Goal: Find specific page/section: Find specific page/section

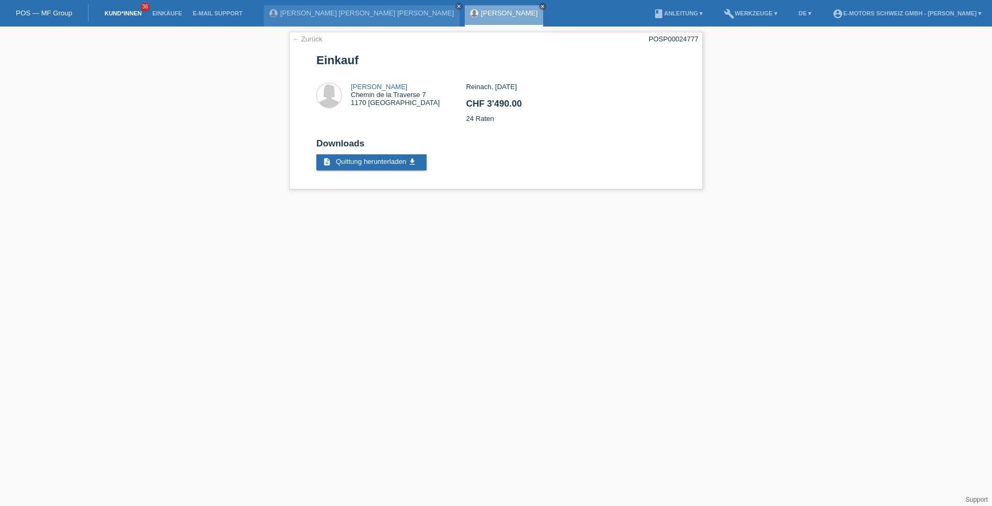
click at [141, 16] on link "Kund*innen" at bounding box center [123, 13] width 48 height 6
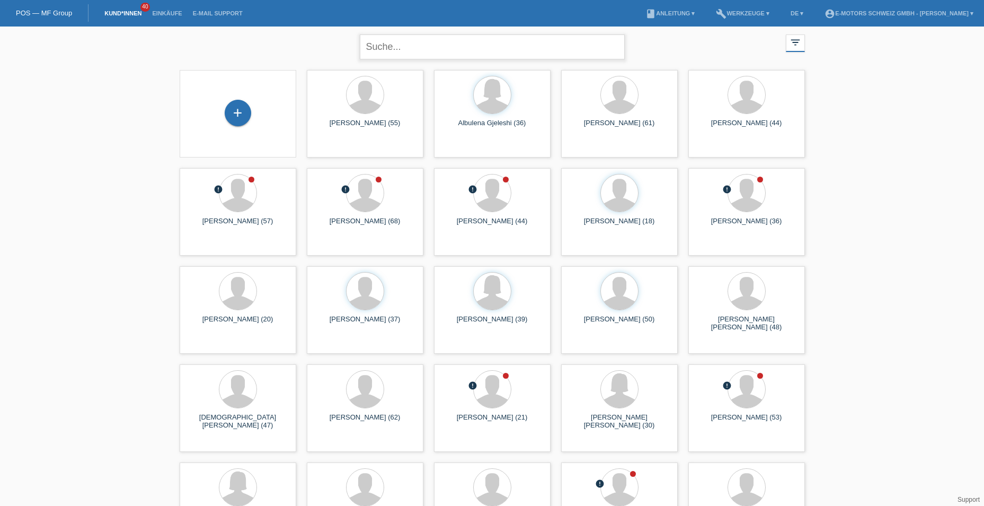
click at [400, 40] on input "text" at bounding box center [492, 46] width 265 height 25
type input "hussein"
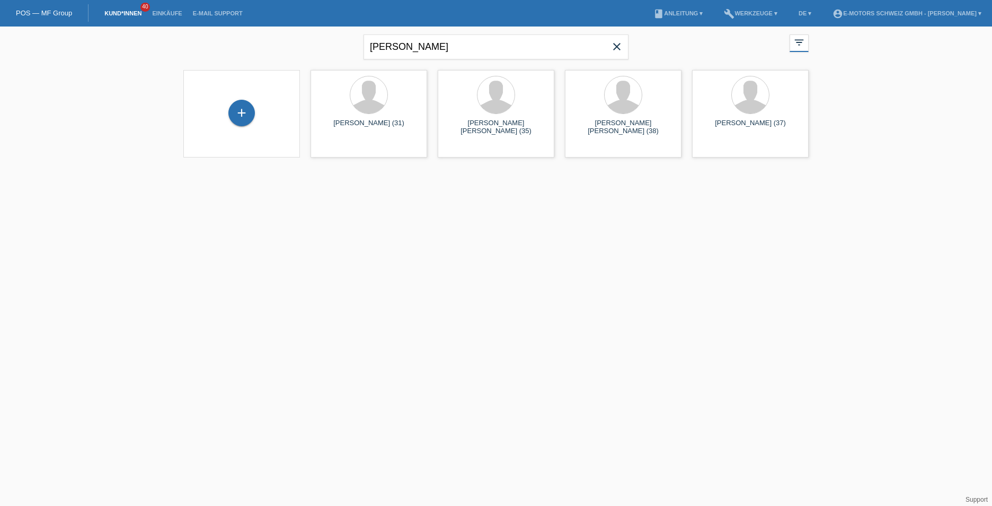
click at [132, 14] on link "Kund*innen" at bounding box center [123, 13] width 48 height 6
click at [162, 13] on link "Einkäufe" at bounding box center [167, 13] width 40 height 6
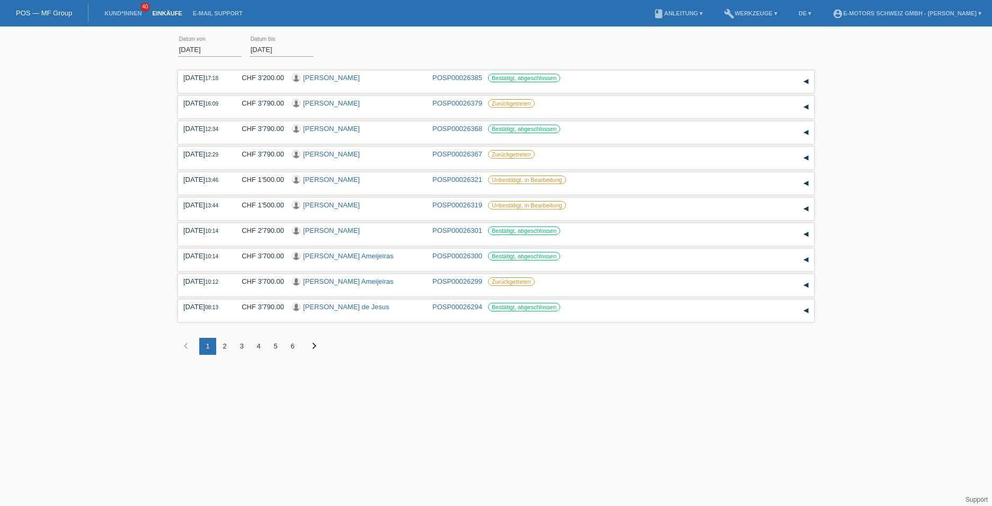
click at [206, 47] on input "01.08.2025" at bounding box center [210, 49] width 64 height 13
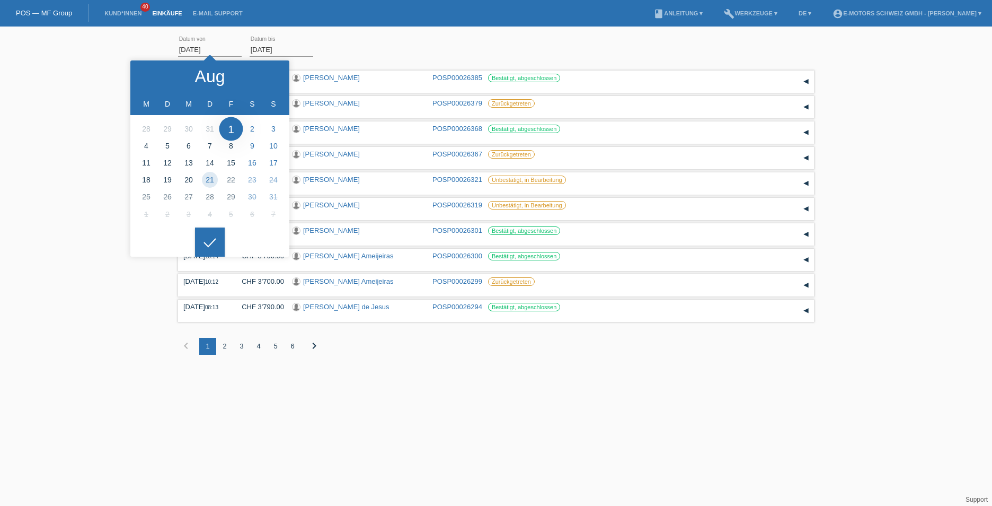
click at [149, 130] on li at bounding box center [146, 128] width 21 height 17
click at [163, 70] on div at bounding box center [150, 76] width 40 height 32
type input "28.07.2025"
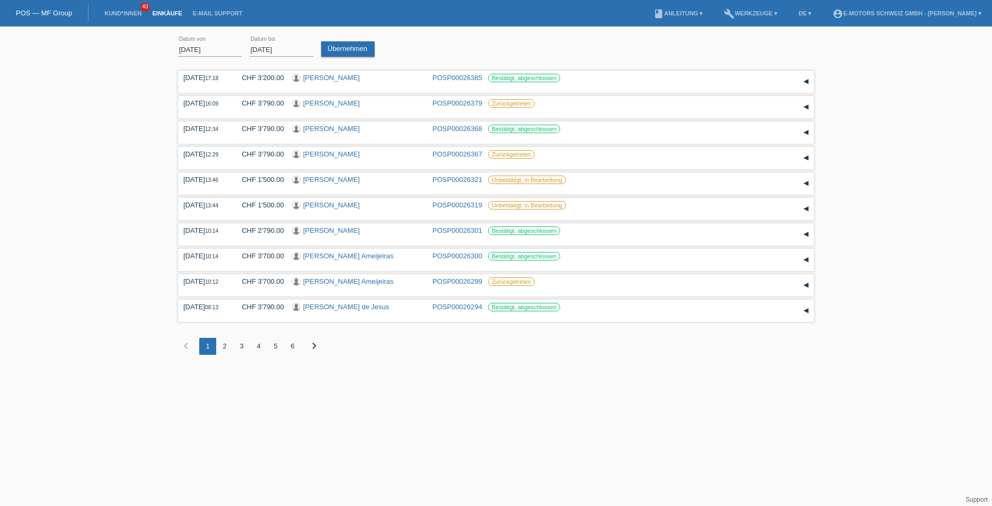
click at [289, 48] on input "21.08.2025" at bounding box center [282, 49] width 64 height 13
click at [283, 233] on div at bounding box center [282, 234] width 30 height 30
click at [353, 55] on link "Übernehmen" at bounding box center [348, 48] width 54 height 15
click at [292, 344] on div "6" at bounding box center [292, 346] width 17 height 17
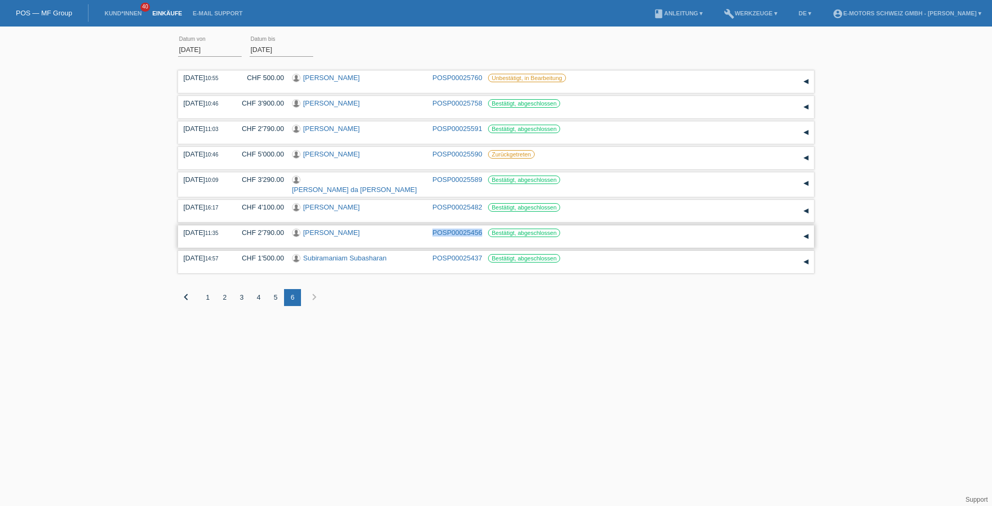
drag, startPoint x: 429, startPoint y: 232, endPoint x: 483, endPoint y: 230, distance: 53.6
click at [483, 230] on div "29.07.2025 11:35 CHF 2'790.00 Safiyo Hussein Abdi POSP00025456 Bestätigt, abges…" at bounding box center [495, 236] width 625 height 16
copy link "POSP00025456"
click at [275, 294] on div "5" at bounding box center [275, 297] width 17 height 17
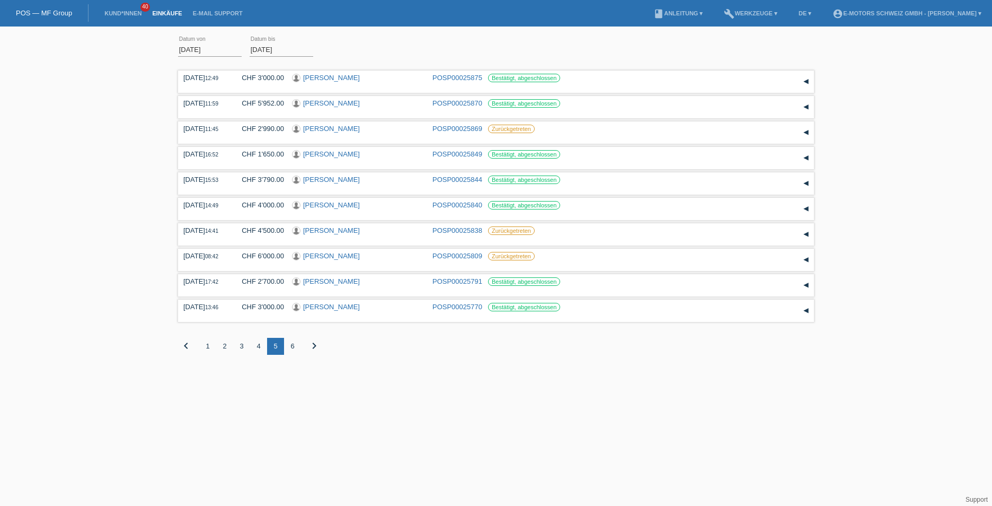
click at [258, 344] on div "4" at bounding box center [258, 346] width 17 height 17
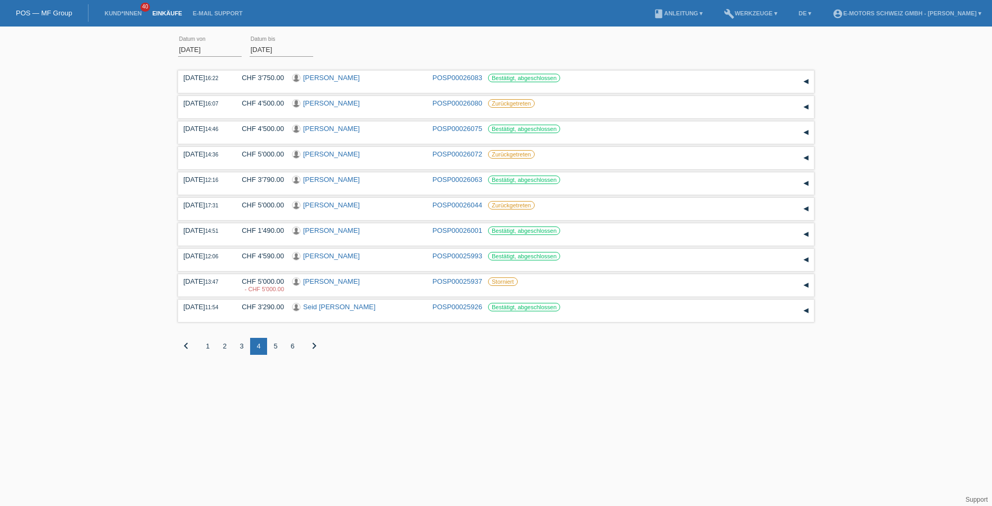
click at [240, 342] on div "3" at bounding box center [241, 346] width 17 height 17
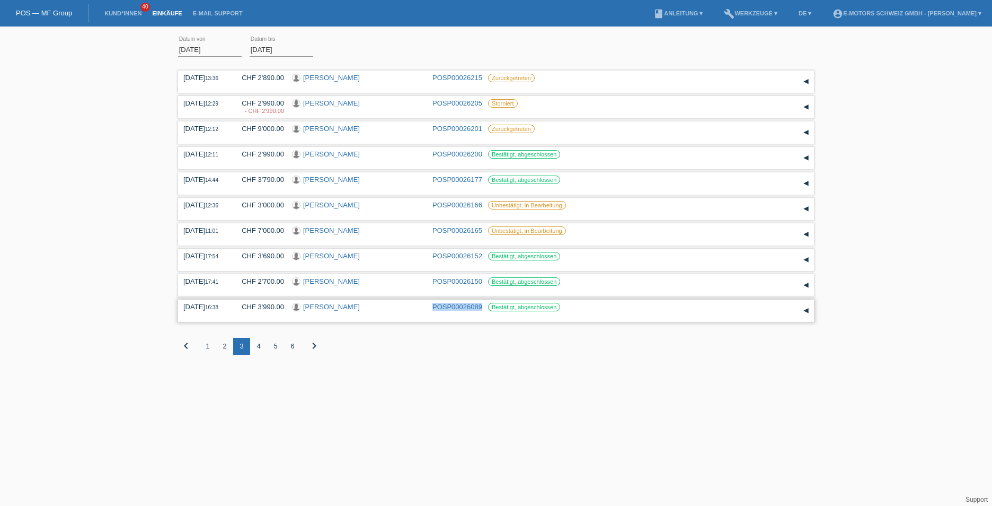
drag, startPoint x: 429, startPoint y: 307, endPoint x: 481, endPoint y: 306, distance: 52.5
click at [481, 306] on div "13.08.2025 16:38 CHF 3'990.00 Jolanda Schweizer POSP00026089 Bestätigt, abgesch…" at bounding box center [495, 311] width 625 height 16
copy link "POSP00026089"
drag, startPoint x: 429, startPoint y: 282, endPoint x: 481, endPoint y: 277, distance: 52.2
click at [481, 277] on div "14.08.2025 17:41 CHF 2'700.00 Behar Kabashi POSP00026150 Bestätigt, abgeschloss…" at bounding box center [495, 285] width 625 height 16
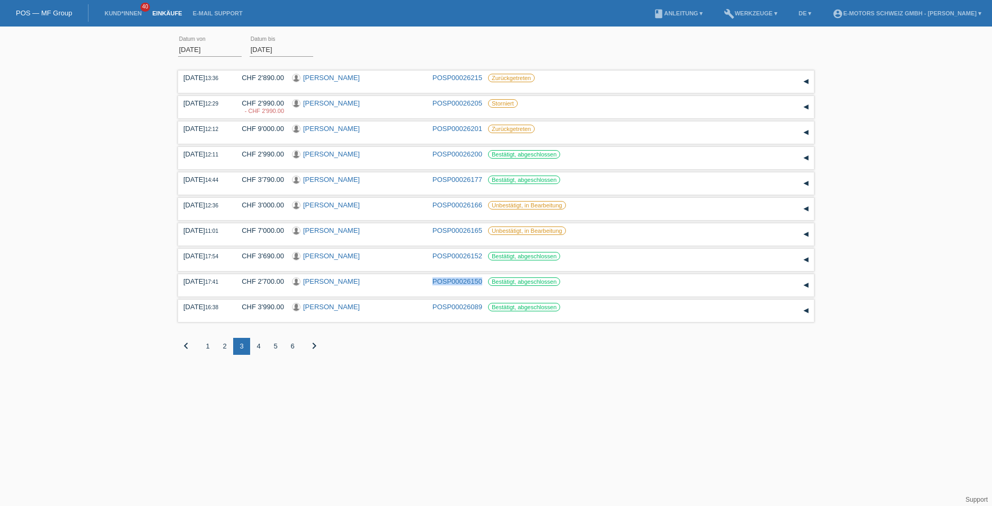
copy link "POSP00026150"
click at [221, 346] on div "2" at bounding box center [224, 346] width 17 height 17
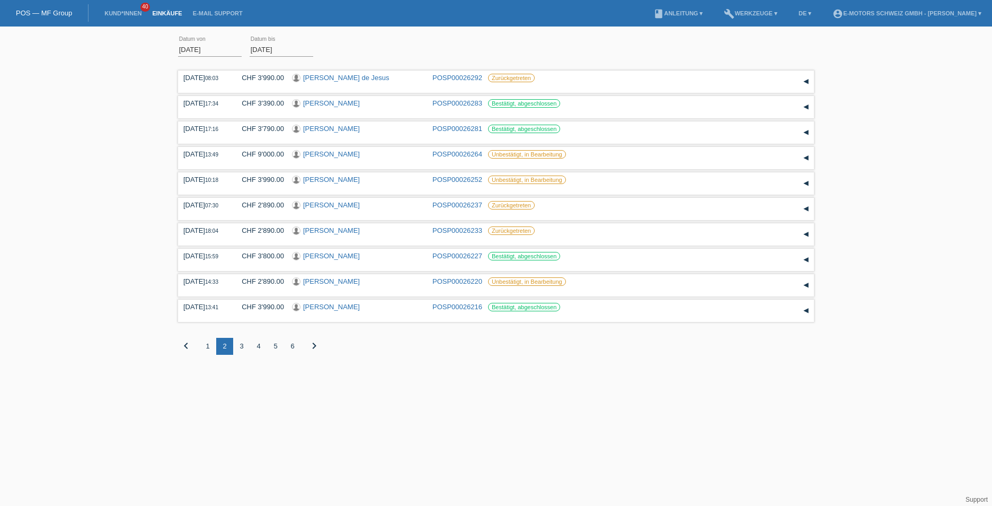
click at [207, 344] on div "1" at bounding box center [207, 346] width 17 height 17
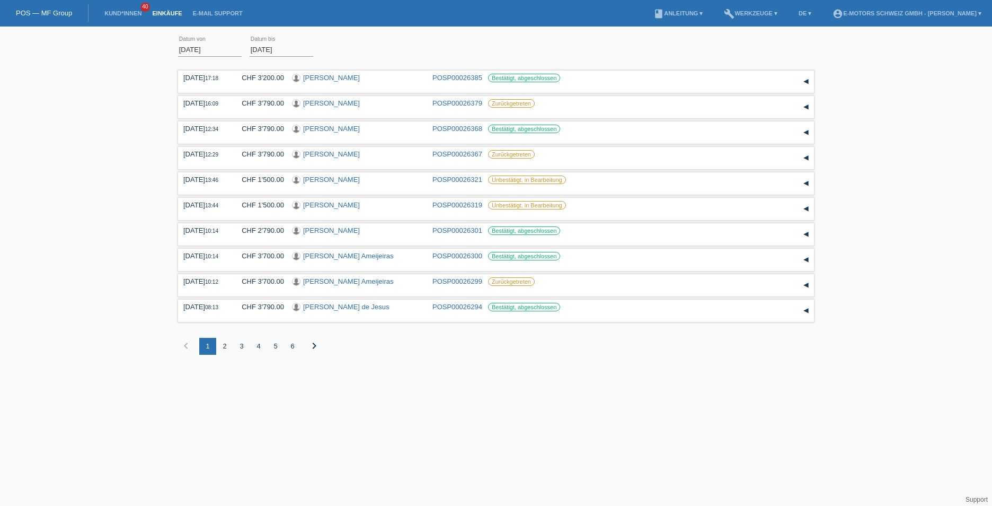
click at [228, 345] on div "2" at bounding box center [224, 346] width 17 height 17
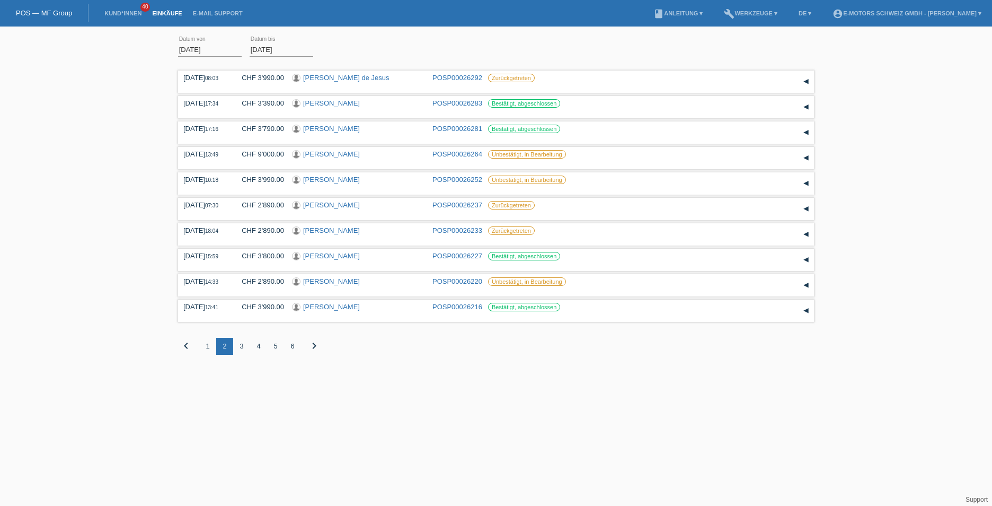
click at [242, 347] on div "3" at bounding box center [241, 346] width 17 height 17
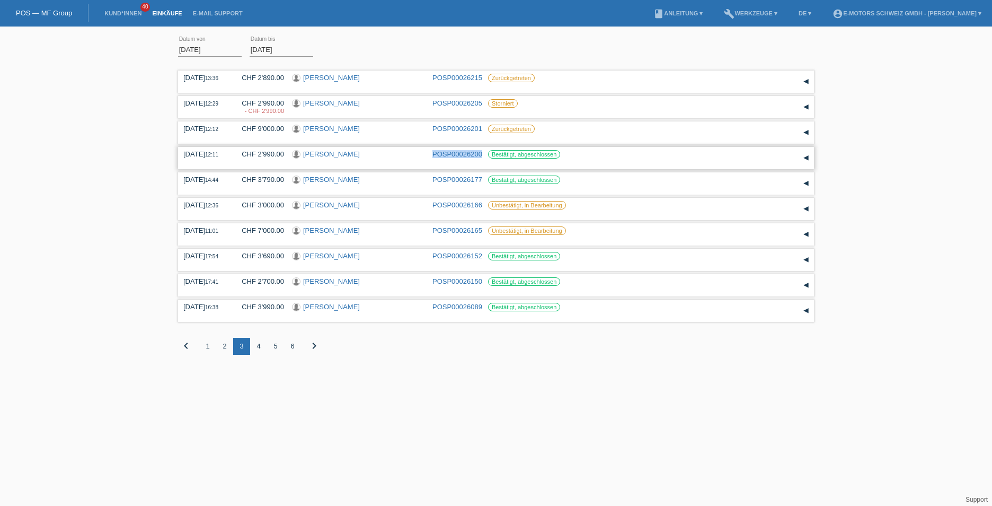
drag, startPoint x: 429, startPoint y: 154, endPoint x: 483, endPoint y: 149, distance: 54.7
click at [483, 150] on div "16.08.2025 12:11 CHF 2'990.00 Iris Kragolnik POSP00026200 Bestätigt, abgeschlos…" at bounding box center [495, 158] width 625 height 16
copy link "POSP00026200"
click at [226, 350] on div "2" at bounding box center [224, 346] width 17 height 17
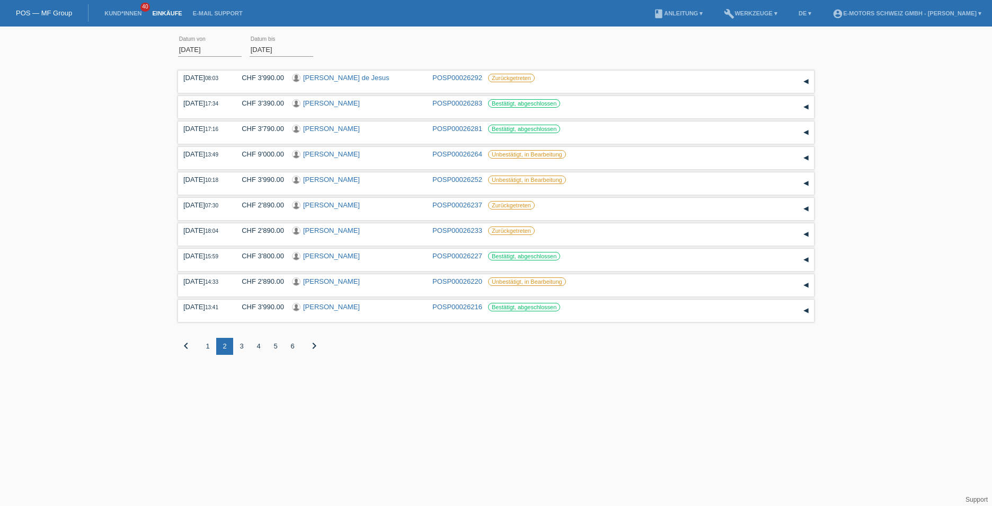
click at [209, 349] on div "1" at bounding box center [207, 346] width 17 height 17
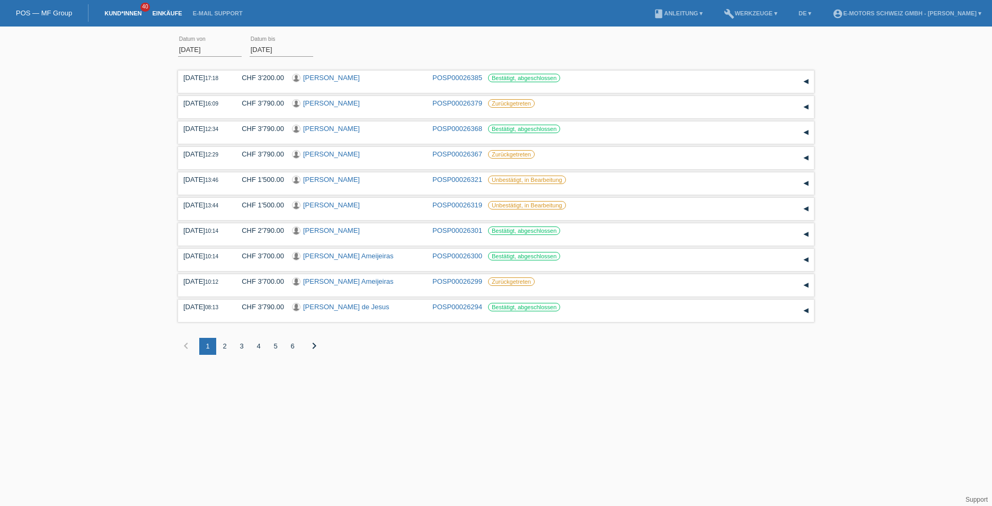
click at [120, 13] on link "Kund*innen" at bounding box center [123, 13] width 48 height 6
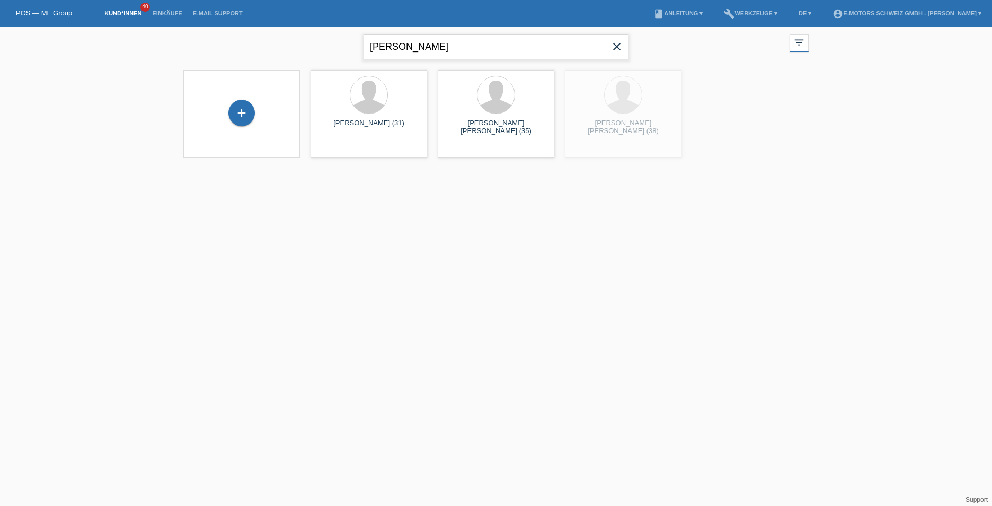
drag, startPoint x: 436, startPoint y: 51, endPoint x: 368, endPoint y: 51, distance: 68.4
click at [368, 51] on input "hussein" at bounding box center [496, 46] width 265 height 25
type input "noguera"
click at [386, 43] on input "noguera" at bounding box center [496, 46] width 265 height 25
click at [621, 51] on icon "close" at bounding box center [616, 46] width 13 height 13
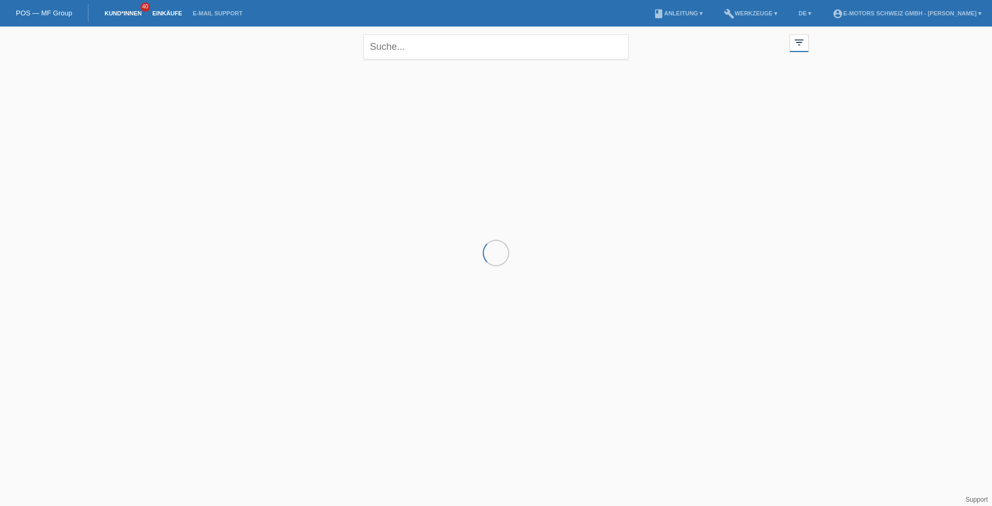
click at [161, 12] on link "Einkäufe" at bounding box center [167, 13] width 40 height 6
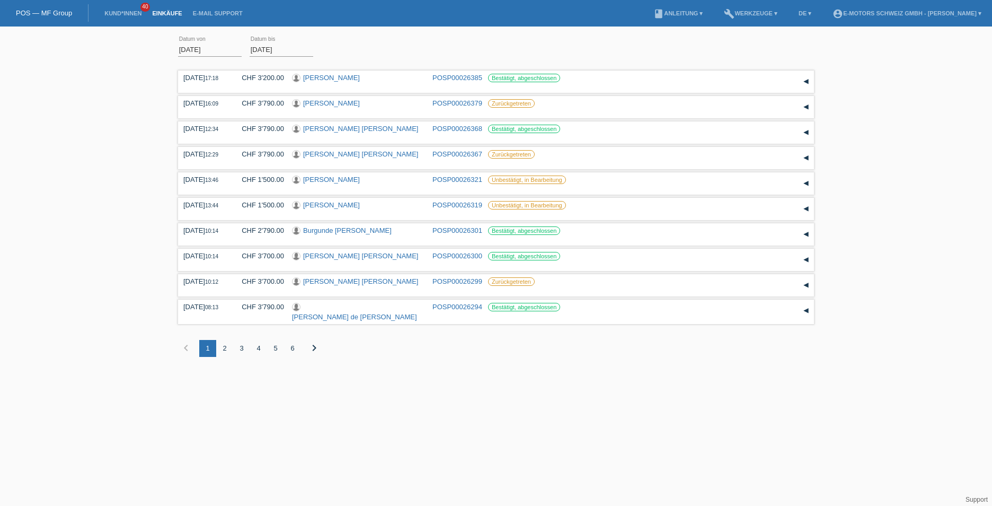
click at [295, 349] on div "6" at bounding box center [292, 348] width 17 height 17
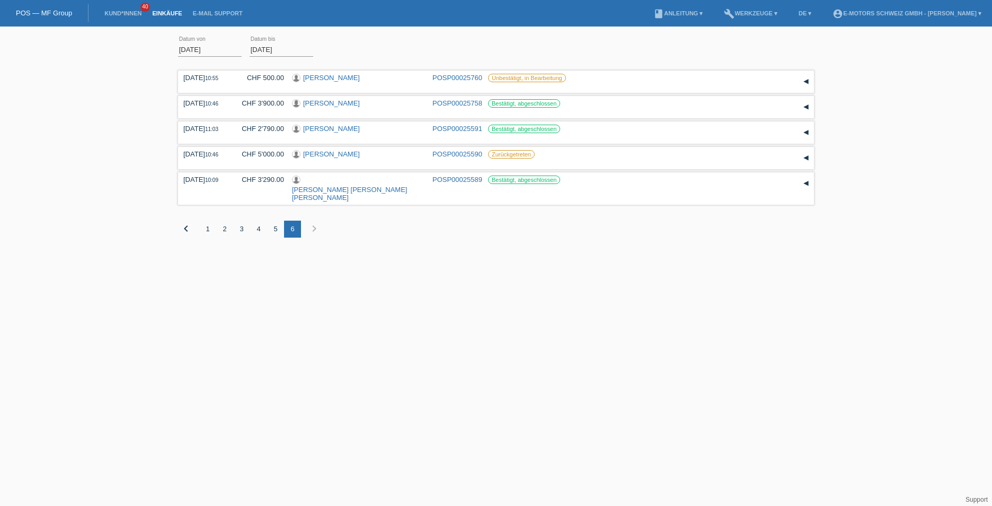
click at [272, 220] on div "5" at bounding box center [275, 228] width 17 height 17
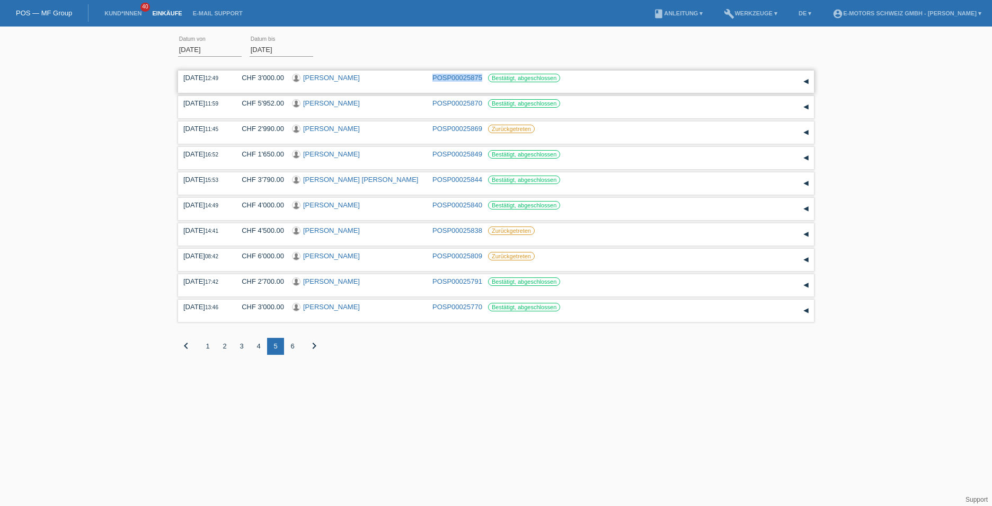
drag, startPoint x: 428, startPoint y: 77, endPoint x: 483, endPoint y: 78, distance: 55.1
click at [483, 78] on div "08.08.2025 12:49 CHF 3'000.00 Jasmin Arifagic POSP00025875 Bestätigt, abgeschlo…" at bounding box center [495, 82] width 625 height 16
copy div "POSP00025875"
click at [257, 344] on div "4" at bounding box center [258, 346] width 17 height 17
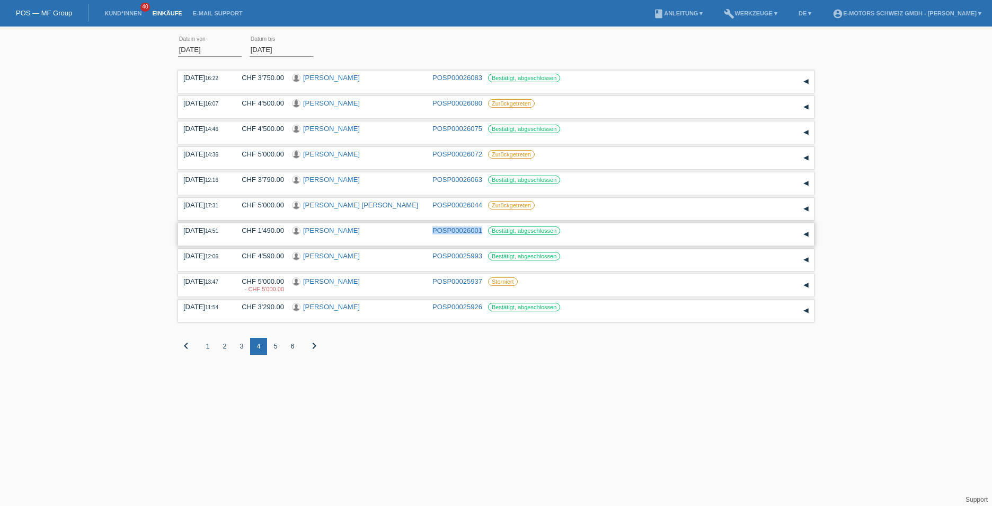
drag, startPoint x: 428, startPoint y: 228, endPoint x: 482, endPoint y: 227, distance: 54.6
click at [482, 227] on div "11.08.2025 14:51 CHF 1'490.00 Zyle Abdullahu POSP00026001 Bestätigt, abgeschlos…" at bounding box center [495, 234] width 625 height 16
copy div "POSP00026001"
click at [243, 343] on div "3" at bounding box center [241, 346] width 17 height 17
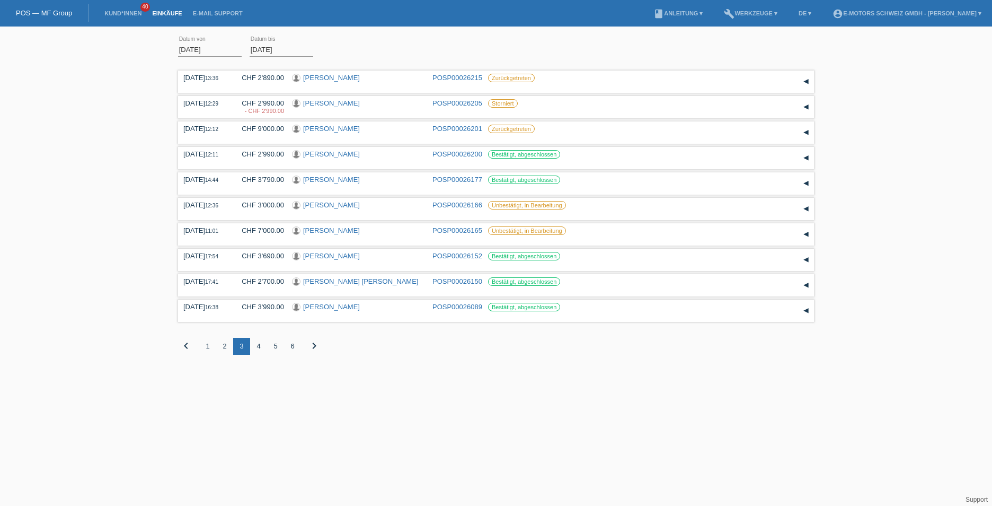
click at [220, 344] on div "2" at bounding box center [224, 346] width 17 height 17
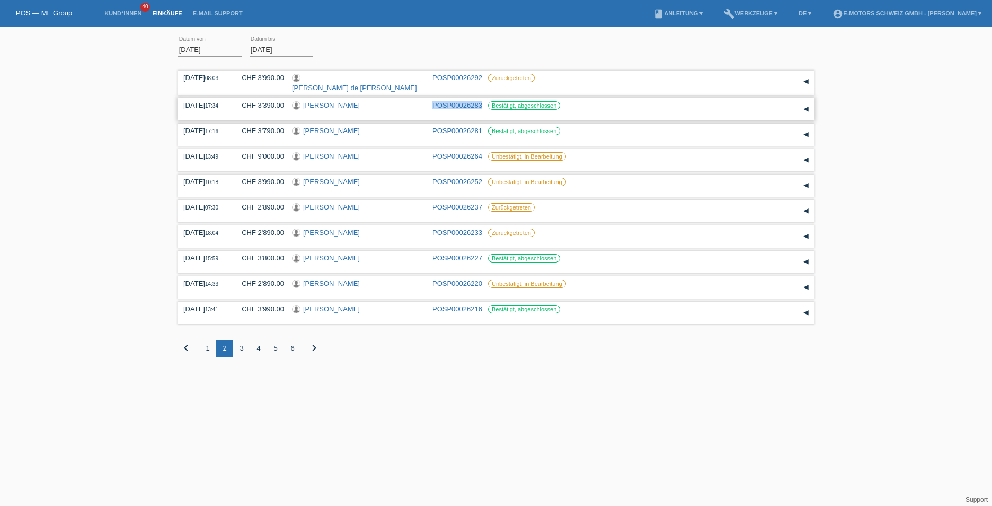
drag, startPoint x: 430, startPoint y: 99, endPoint x: 483, endPoint y: 99, distance: 53.0
click at [483, 101] on div "18.08.2025 17:34 CHF 3'390.00 Ghamgin Jakub POSP00026283 Bestätigt, abgeschloss…" at bounding box center [495, 109] width 625 height 16
copy link "POSP00026283"
click at [23, 6] on div "POS — MF Group" at bounding box center [44, 12] width 88 height 17
click at [164, 9] on li "Einkäufe" at bounding box center [167, 13] width 40 height 27
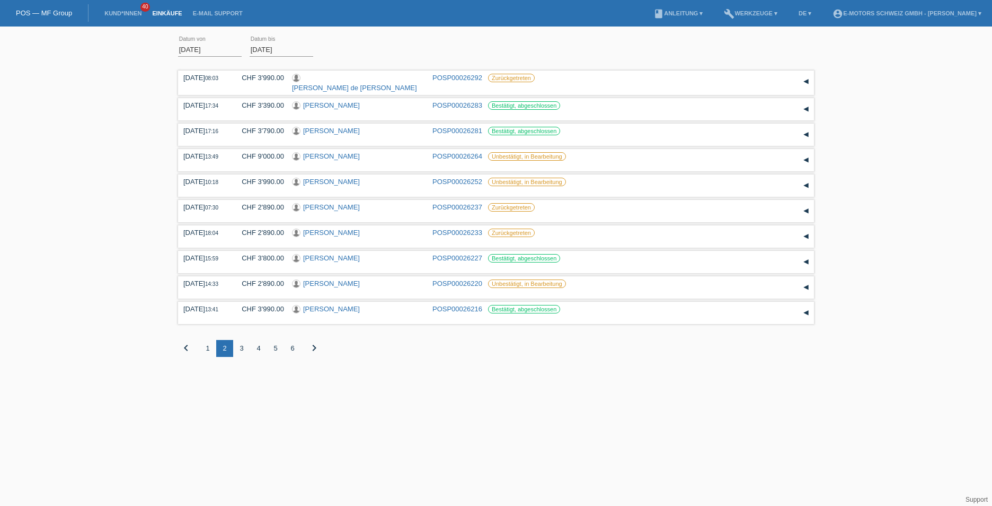
click at [130, 17] on li "Kund*innen 40" at bounding box center [123, 13] width 48 height 27
click at [132, 13] on link "Kund*innen" at bounding box center [123, 13] width 48 height 6
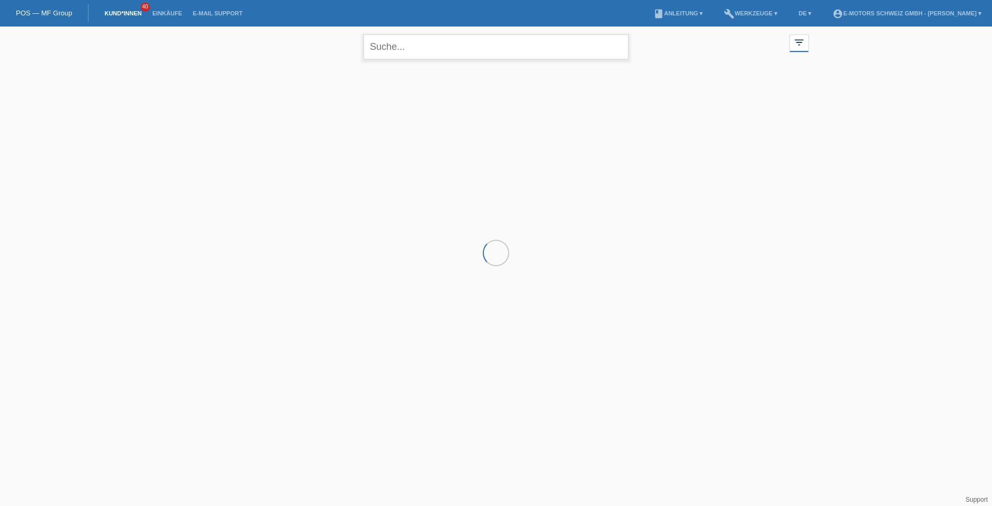
click at [402, 47] on input "text" at bounding box center [496, 46] width 265 height 25
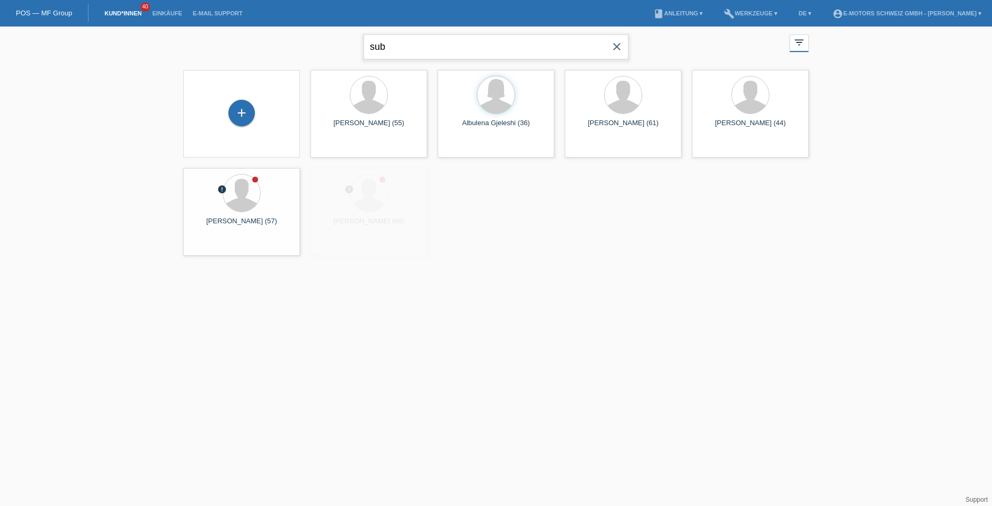
type input "sub"
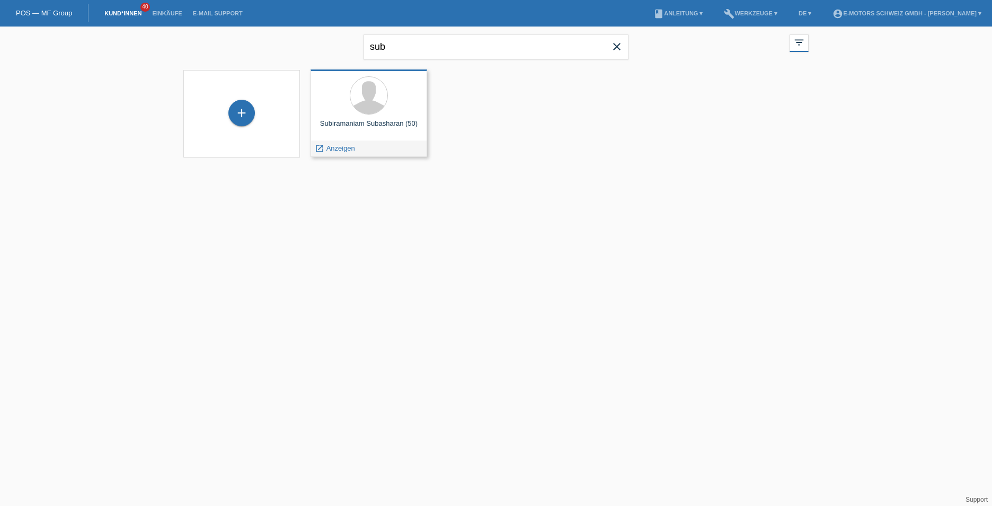
click at [380, 114] on div at bounding box center [369, 96] width 100 height 40
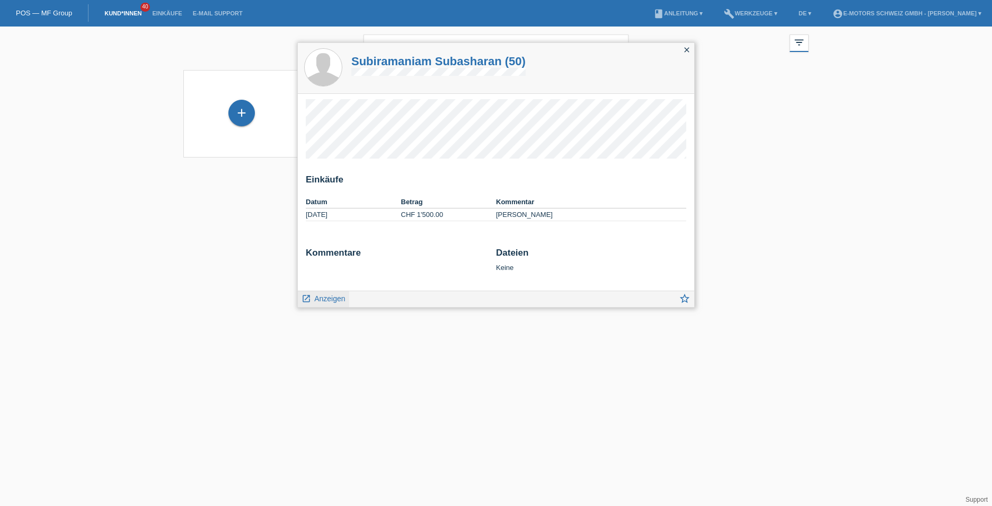
click at [338, 300] on span "Anzeigen" at bounding box center [329, 298] width 31 height 8
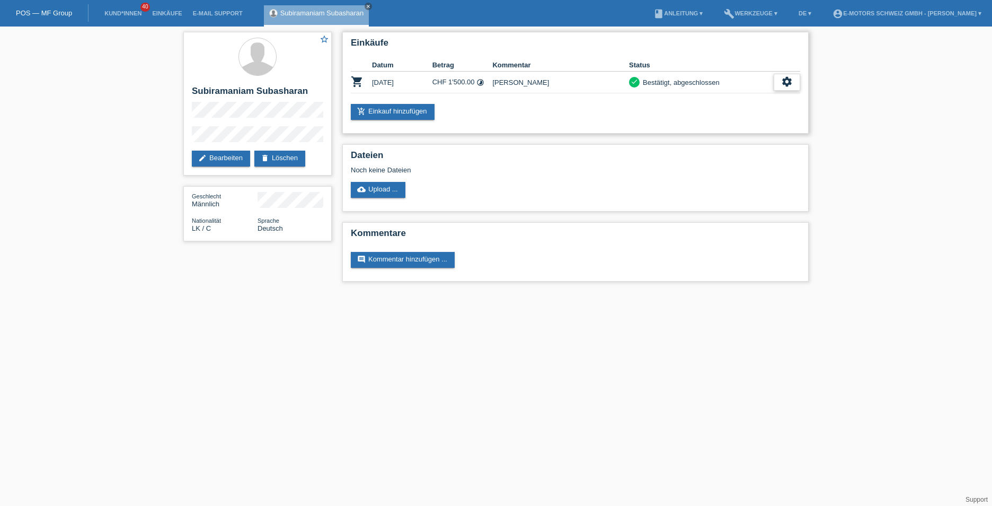
click at [784, 78] on icon "settings" at bounding box center [787, 82] width 12 height 12
click at [730, 97] on span "Anzeigen" at bounding box center [727, 98] width 32 height 13
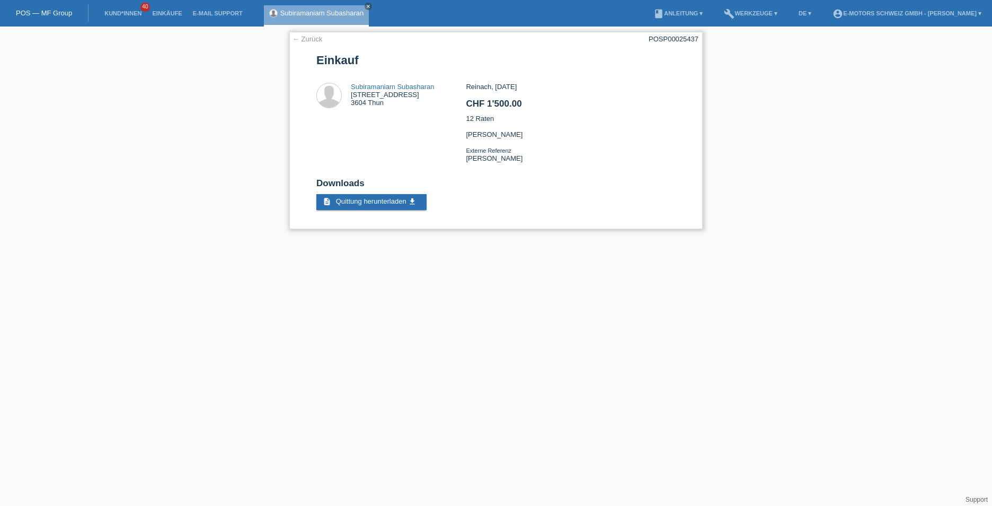
drag, startPoint x: 648, startPoint y: 42, endPoint x: 651, endPoint y: 35, distance: 7.6
click at [651, 35] on div "← Zurück POSP00025437 Einkauf Subiramaniam Subasharan Gemmistrasse 22b 3604 Thu…" at bounding box center [495, 130] width 413 height 197
copy div "POSP00025437"
click at [365, 4] on link "close" at bounding box center [368, 6] width 7 height 7
click at [110, 15] on link "Kund*innen" at bounding box center [123, 13] width 48 height 6
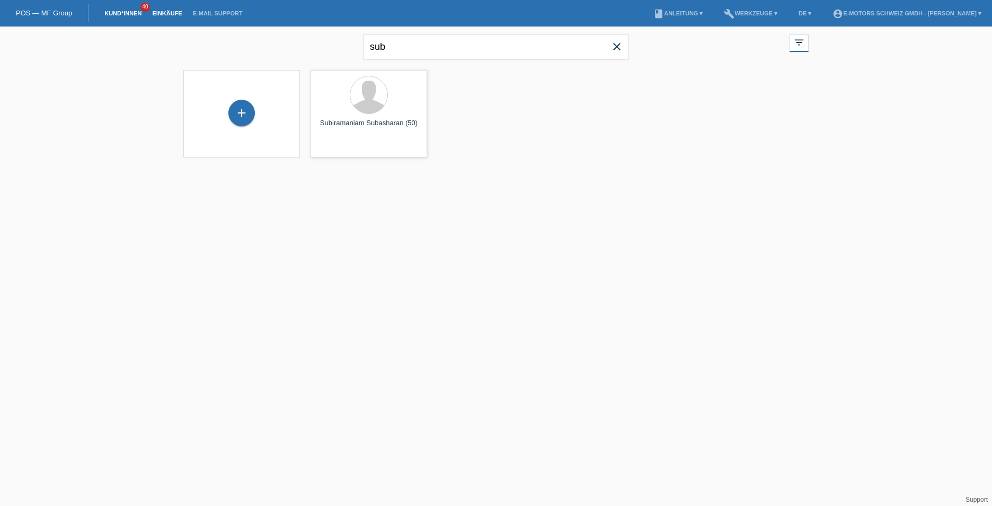
click at [162, 12] on link "Einkäufe" at bounding box center [167, 13] width 40 height 6
click at [195, 47] on input "[DATE]" at bounding box center [210, 49] width 64 height 13
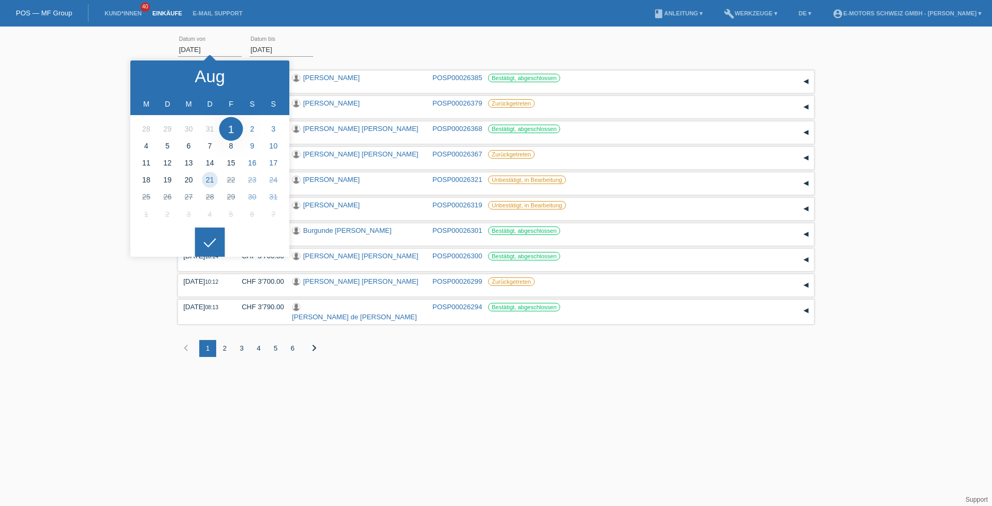
click at [188, 49] on input "[DATE]" at bounding box center [210, 49] width 64 height 13
click at [155, 75] on div at bounding box center [150, 76] width 40 height 32
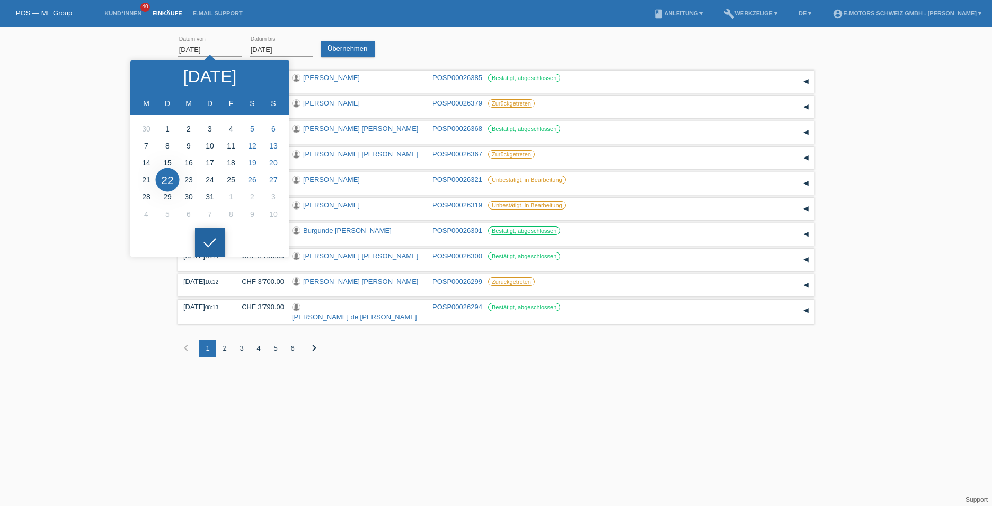
click at [210, 233] on div at bounding box center [210, 242] width 30 height 30
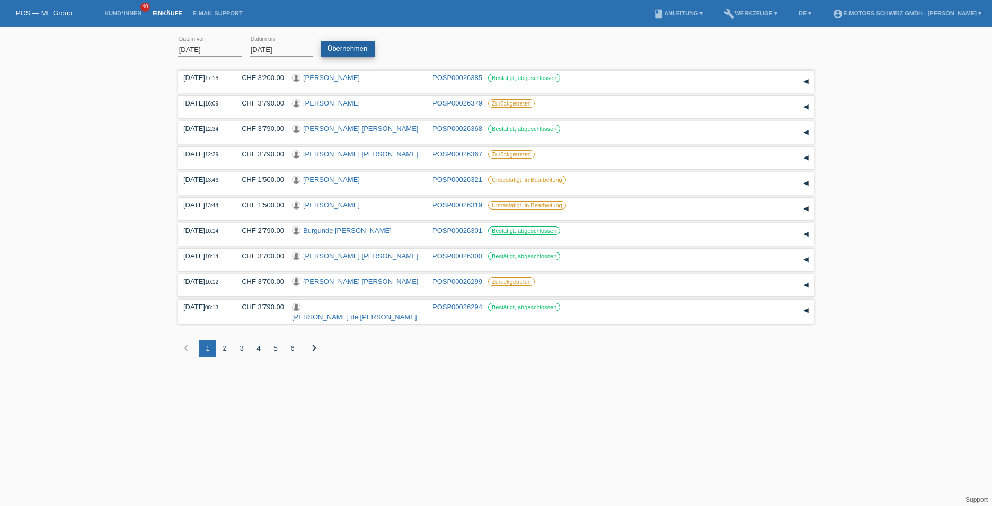
click at [343, 46] on link "Übernehmen" at bounding box center [348, 48] width 54 height 15
click at [308, 347] on div "7" at bounding box center [309, 348] width 17 height 17
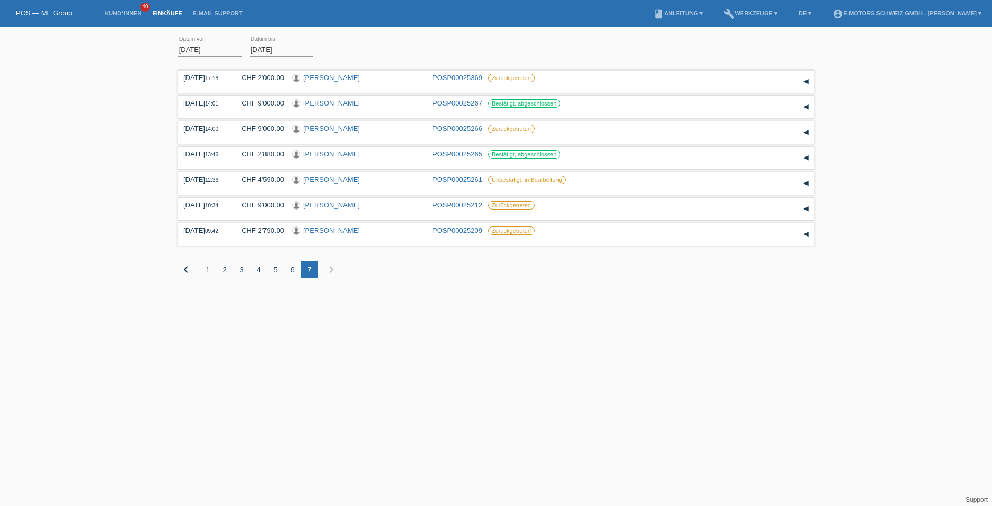
click at [293, 270] on div "6" at bounding box center [292, 269] width 17 height 17
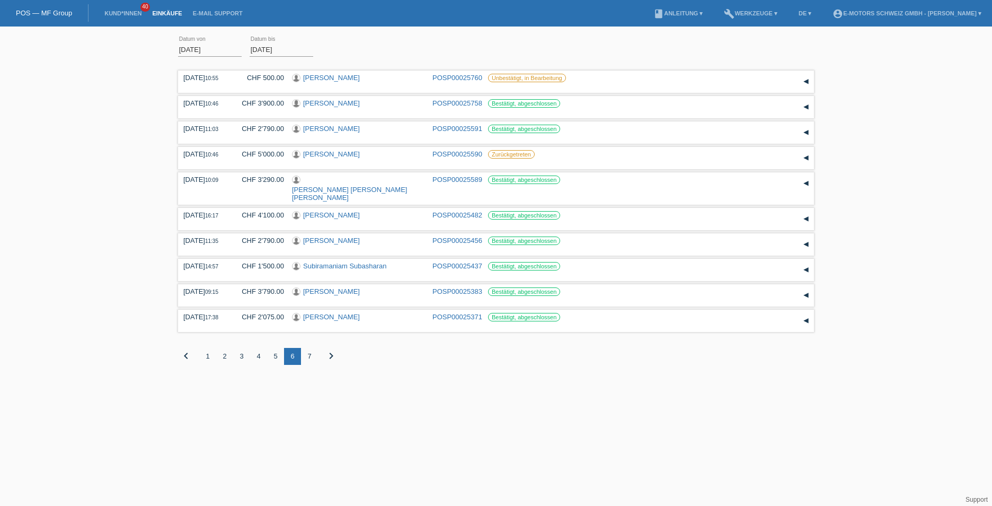
click at [274, 349] on div "5" at bounding box center [275, 356] width 17 height 17
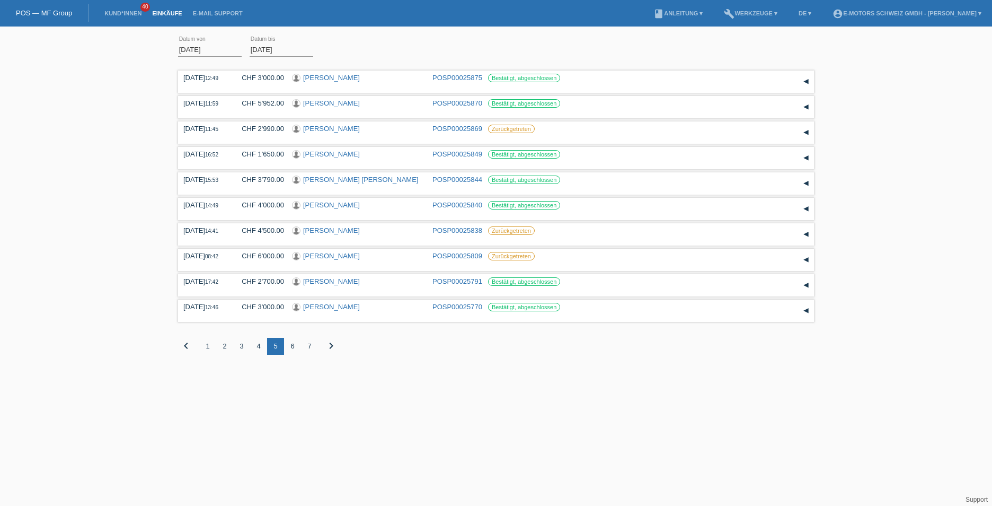
click at [309, 347] on div "7" at bounding box center [309, 346] width 17 height 17
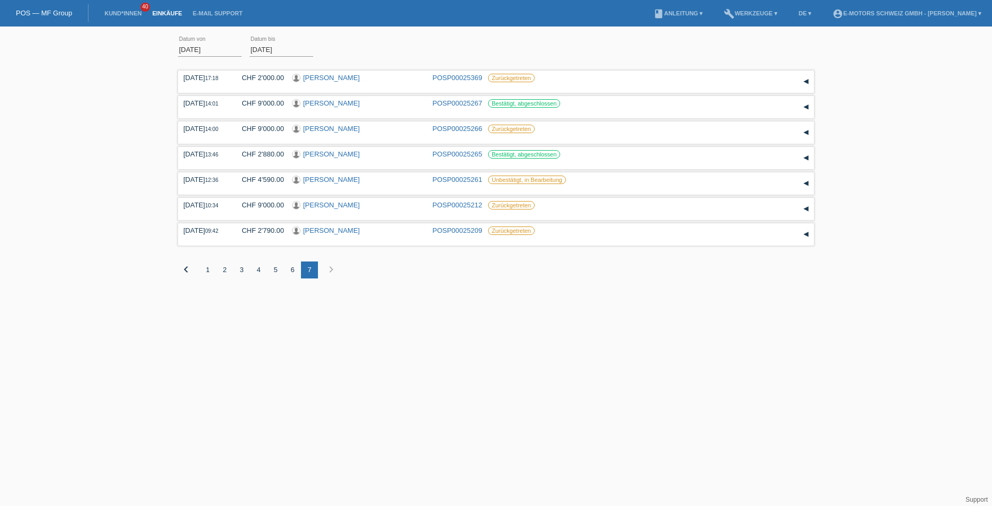
click at [292, 270] on div "6" at bounding box center [292, 269] width 17 height 17
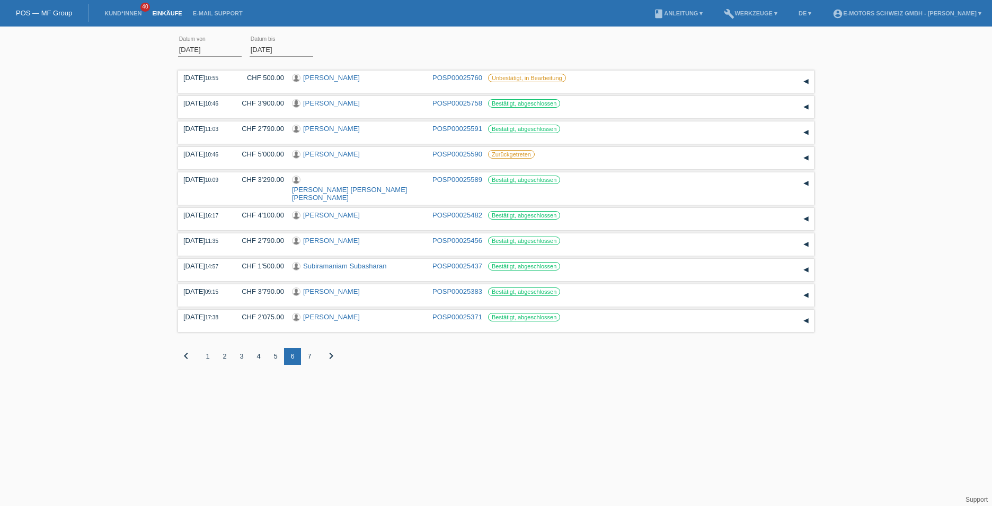
click at [274, 348] on div "5" at bounding box center [275, 356] width 17 height 17
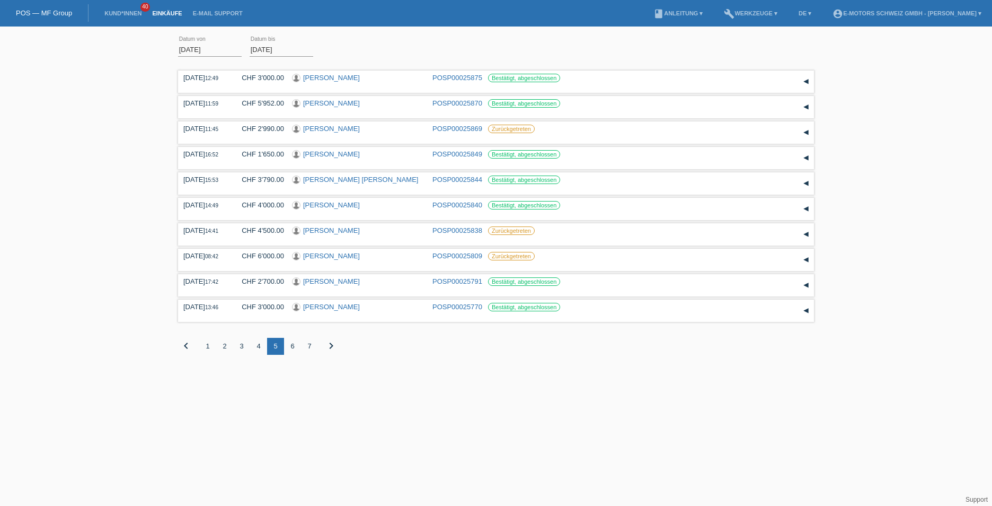
click at [311, 344] on div "7" at bounding box center [309, 346] width 17 height 17
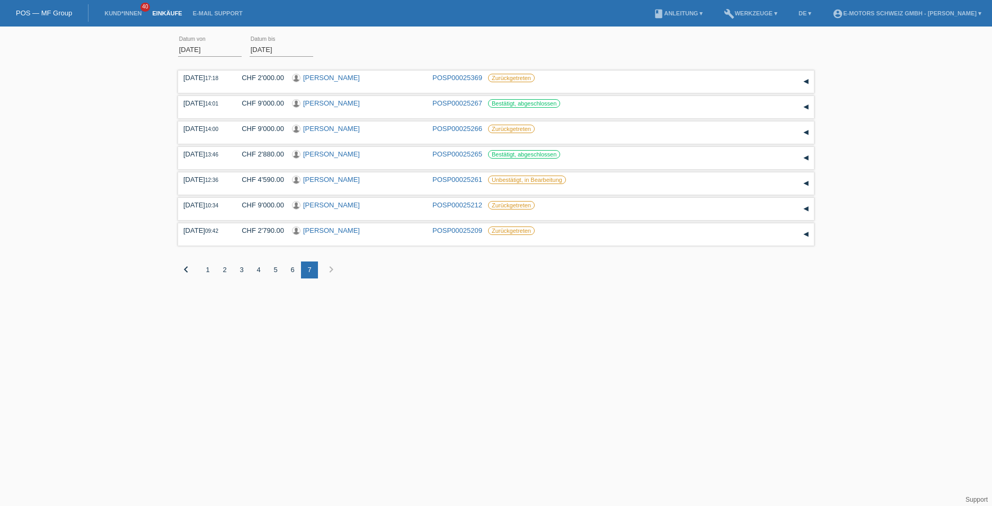
click at [186, 48] on input "[DATE]" at bounding box center [210, 49] width 64 height 13
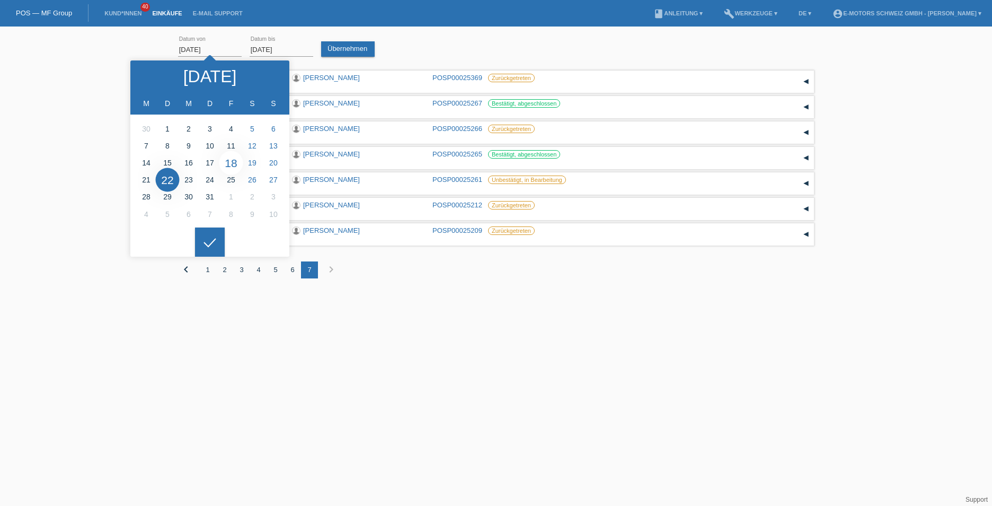
type input "[DATE]"
click at [345, 47] on link "Übernehmen" at bounding box center [348, 48] width 54 height 15
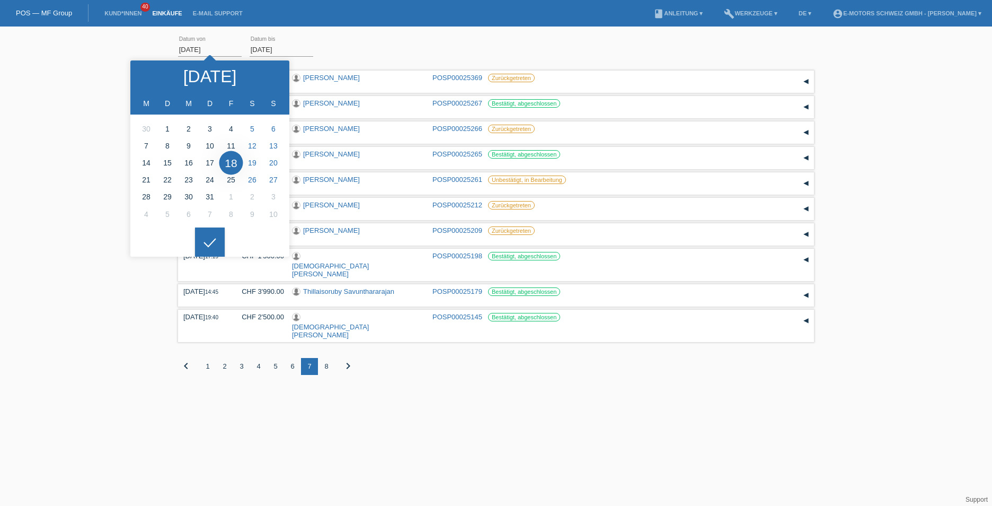
click at [383, 42] on div "[DATE] error Datum von [DATE] error Datum bis Übernehmen" at bounding box center [496, 50] width 636 height 36
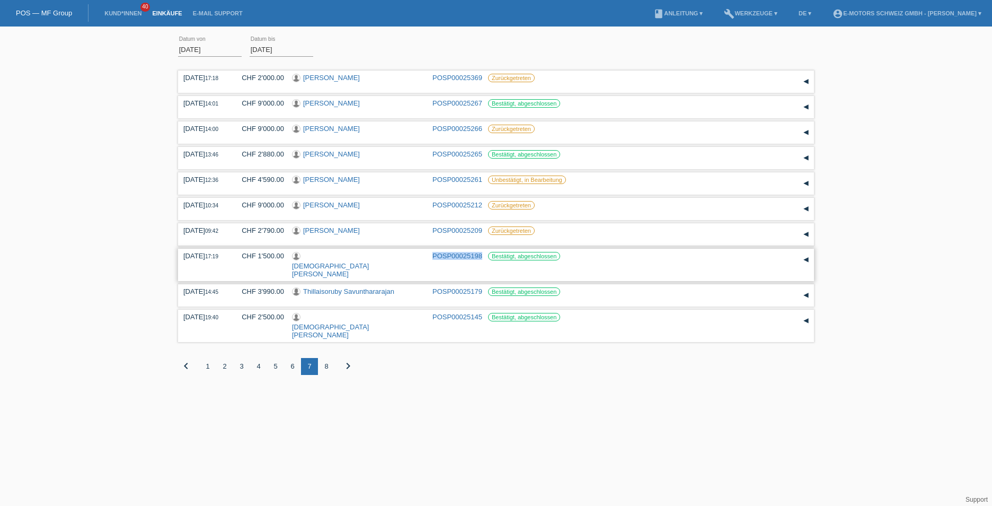
drag, startPoint x: 430, startPoint y: 255, endPoint x: 482, endPoint y: 256, distance: 52.5
click at [482, 256] on div "[DATE] 17:19 CHF 1'500.00 [PERSON_NAME] POSP00025198 Bestätigt, abgeschlossen" at bounding box center [495, 265] width 625 height 26
copy link "POSP00025198"
drag, startPoint x: 430, startPoint y: 131, endPoint x: 477, endPoint y: 130, distance: 47.2
click at [477, 130] on div "[DATE] 14:00 CHF 9'000.00 [PERSON_NAME] POSP00025266 Zurückgetreten" at bounding box center [495, 133] width 625 height 16
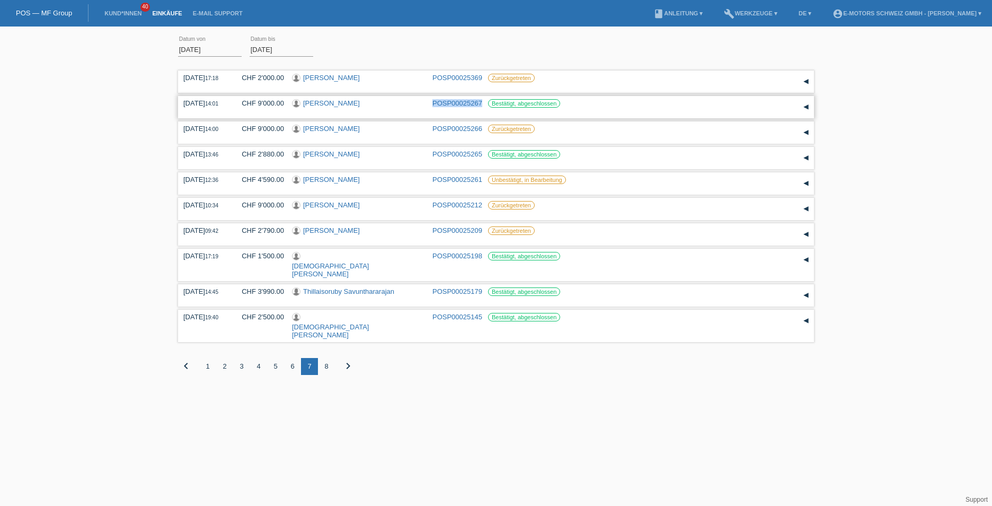
drag, startPoint x: 477, startPoint y: 130, endPoint x: 482, endPoint y: 101, distance: 29.5
click at [482, 101] on div "[DATE] 14:01 CHF 9'000.00 [PERSON_NAME] POSP00025267 Bestätigt, abgeschlossen" at bounding box center [495, 107] width 625 height 16
copy link "POSP00025267"
click at [293, 358] on div "6" at bounding box center [292, 366] width 17 height 17
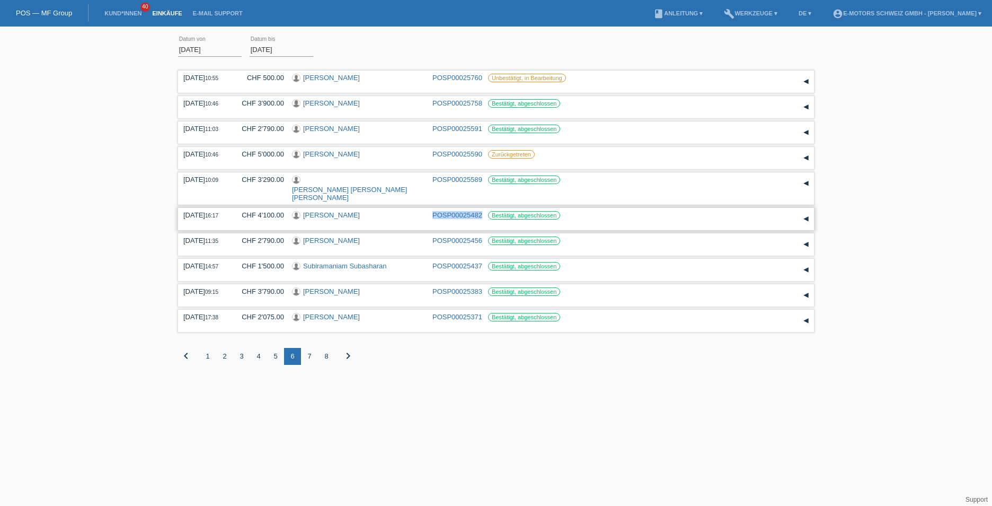
drag, startPoint x: 431, startPoint y: 202, endPoint x: 481, endPoint y: 203, distance: 50.4
click at [481, 211] on div "[DATE] 16:17 CHF 4'100.00 [PERSON_NAME] POSP00025482 Bestätigt, abgeschlossen" at bounding box center [495, 219] width 625 height 16
copy link "POSP00025482"
click at [277, 348] on div "5" at bounding box center [275, 356] width 17 height 17
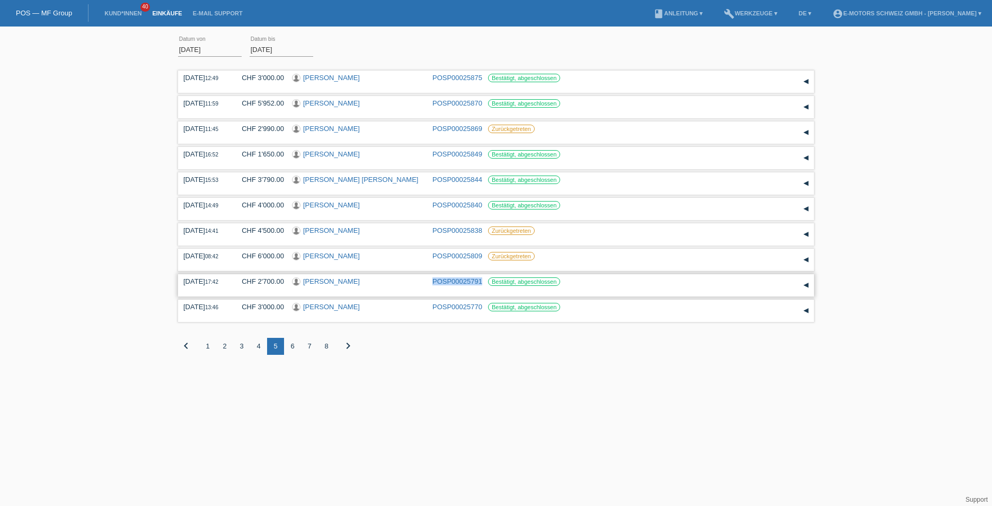
drag, startPoint x: 425, startPoint y: 282, endPoint x: 481, endPoint y: 278, distance: 55.8
click at [481, 278] on div "[DATE] 17:42 CHF 2'700.00 [PERSON_NAME] POSP00025791 Bestätigt, abgeschlossen" at bounding box center [495, 285] width 625 height 16
copy div "POSP00025791"
drag, startPoint x: 428, startPoint y: 207, endPoint x: 482, endPoint y: 206, distance: 54.1
click at [482, 206] on div "[DATE] 14:49 CHF 4'000.00 [PERSON_NAME] POSP00025840 Bestätigt, abgeschlossen" at bounding box center [495, 209] width 625 height 16
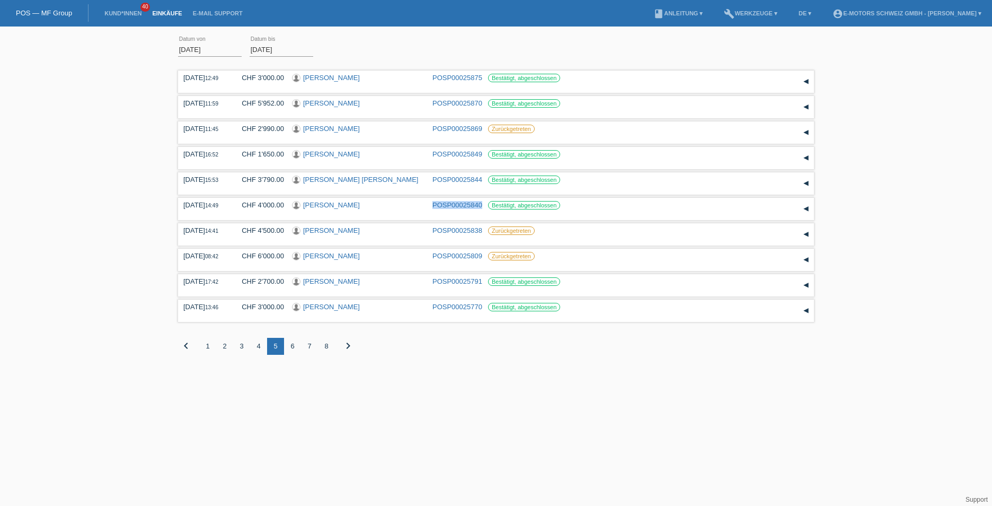
copy div "POSP00025840"
drag, startPoint x: 431, startPoint y: 175, endPoint x: 486, endPoint y: 178, distance: 54.6
click at [486, 178] on div "[DATE] 15:53 CHF 3'790.00 [PERSON_NAME] [PERSON_NAME] POSP00025844 Bestätigt, a…" at bounding box center [495, 183] width 625 height 16
copy div "POSP00025844"
drag, startPoint x: 429, startPoint y: 155, endPoint x: 481, endPoint y: 155, distance: 51.4
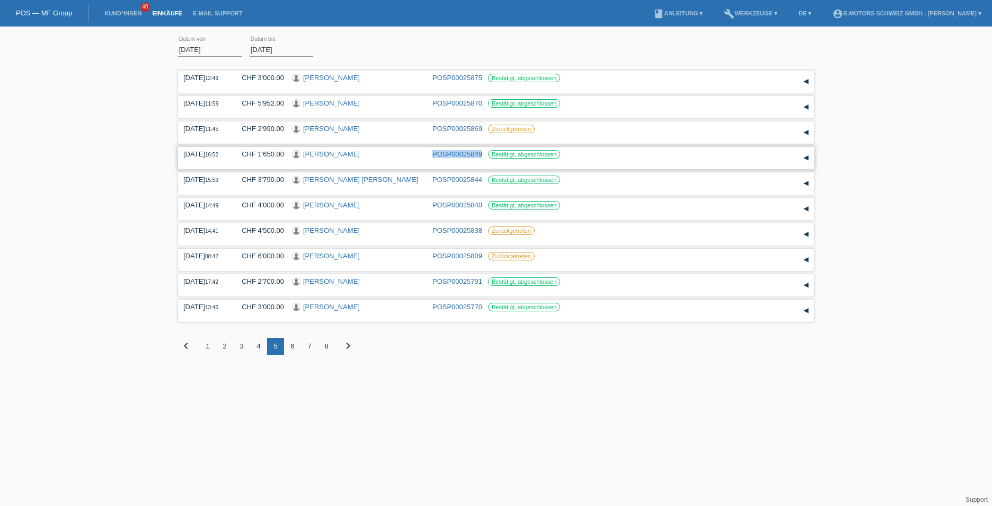
click at [481, 155] on div "[DATE] 16:52 CHF 1'650.00 [PERSON_NAME] POSP00025849 Bestätigt, abgeschlossen" at bounding box center [495, 158] width 625 height 16
copy link "POSP00025849"
click at [259, 347] on div "4" at bounding box center [258, 346] width 17 height 17
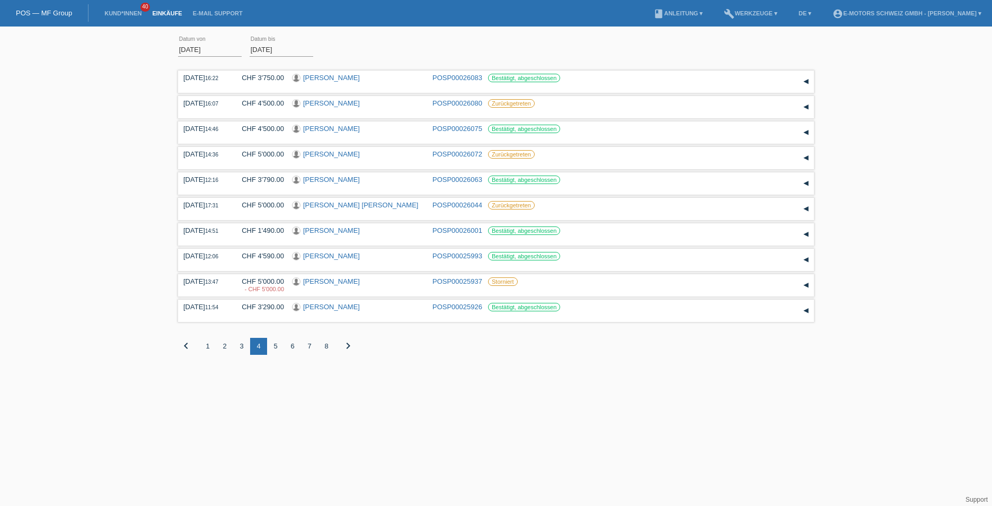
click at [276, 342] on div "5" at bounding box center [275, 346] width 17 height 17
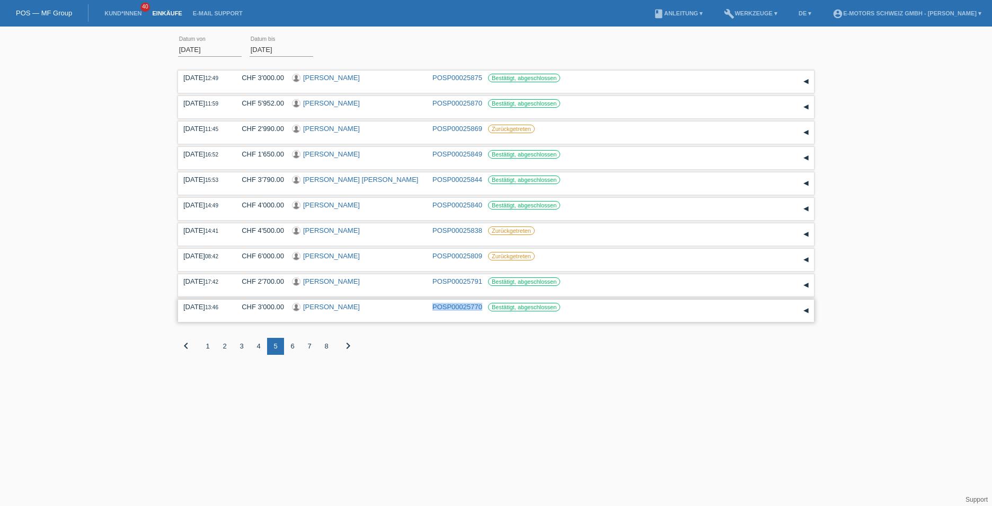
drag, startPoint x: 430, startPoint y: 304, endPoint x: 482, endPoint y: 304, distance: 51.9
click at [482, 304] on div "[DATE] 13:46 CHF 3'000.00 [PERSON_NAME] POSP00025770 Bestätigt, abgeschlossen" at bounding box center [495, 311] width 625 height 16
copy link "POSP00025770"
click at [292, 344] on div "6" at bounding box center [292, 346] width 17 height 17
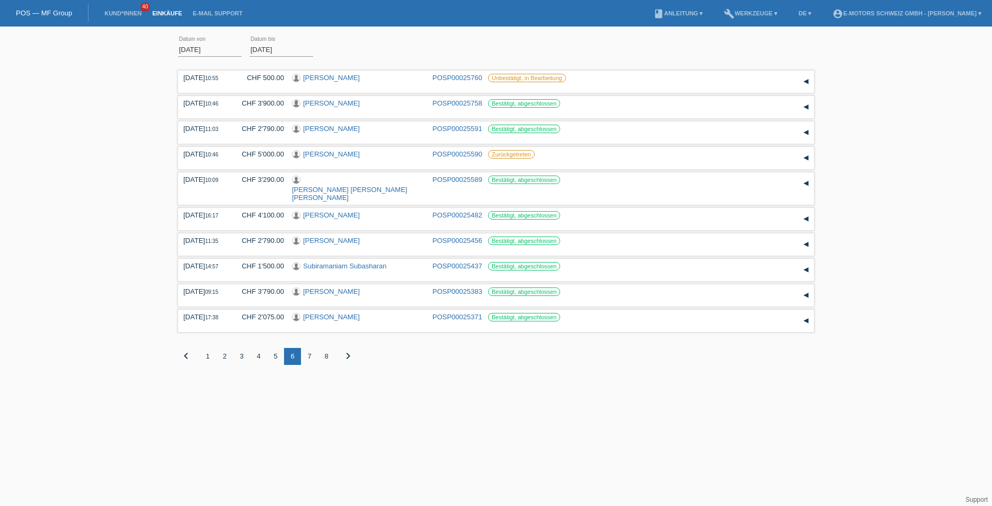
click at [262, 348] on div "4" at bounding box center [258, 356] width 17 height 17
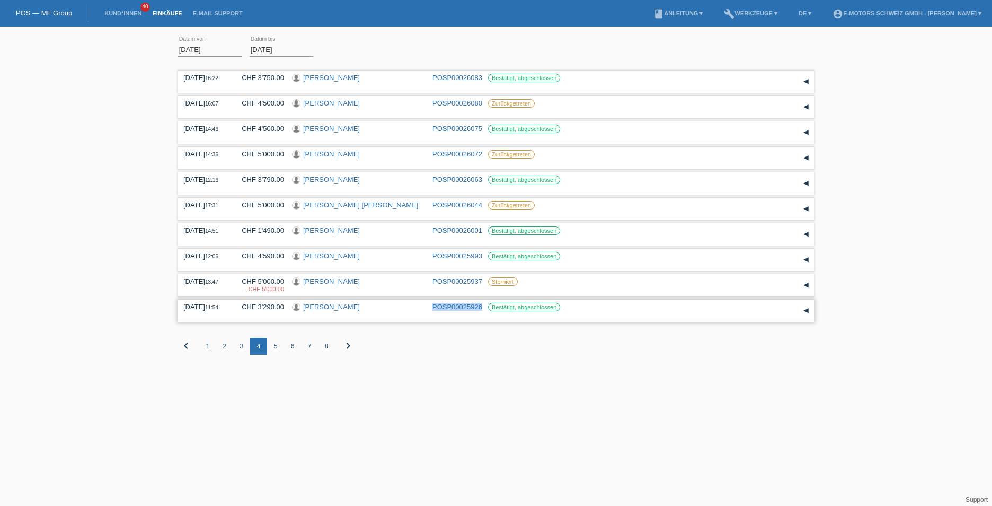
drag, startPoint x: 429, startPoint y: 307, endPoint x: 482, endPoint y: 306, distance: 53.5
click at [482, 306] on div "[DATE] 11:54 CHF 3'290.00 [PERSON_NAME] POSP00025926 Bestätigt, abgeschlossen" at bounding box center [495, 311] width 625 height 16
copy link "POSP00025926"
drag, startPoint x: 431, startPoint y: 257, endPoint x: 482, endPoint y: 257, distance: 50.9
click at [482, 257] on div "[DATE] 12:06 CHF 4'590.00 [PERSON_NAME] POSP00025993 Bestätigt, abgeschlossen" at bounding box center [495, 260] width 625 height 16
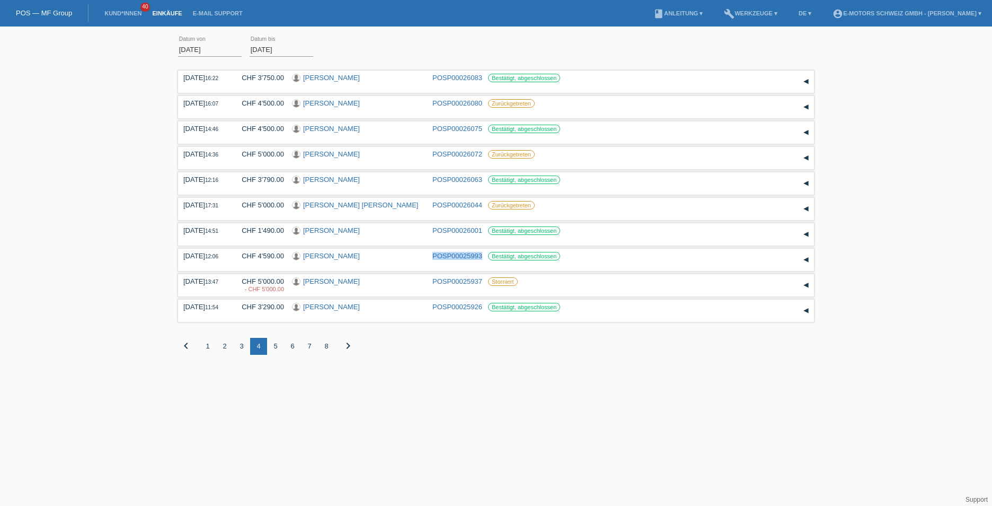
copy link "POSP00025993"
drag, startPoint x: 430, startPoint y: 77, endPoint x: 485, endPoint y: 75, distance: 54.6
click at [485, 75] on div "[DATE] 16:22 CHF 3'750.00 Katerina Dokgöz POSP00026083 Bestätigt, abgeschlossen" at bounding box center [495, 82] width 625 height 16
click at [244, 349] on div "3" at bounding box center [241, 346] width 17 height 17
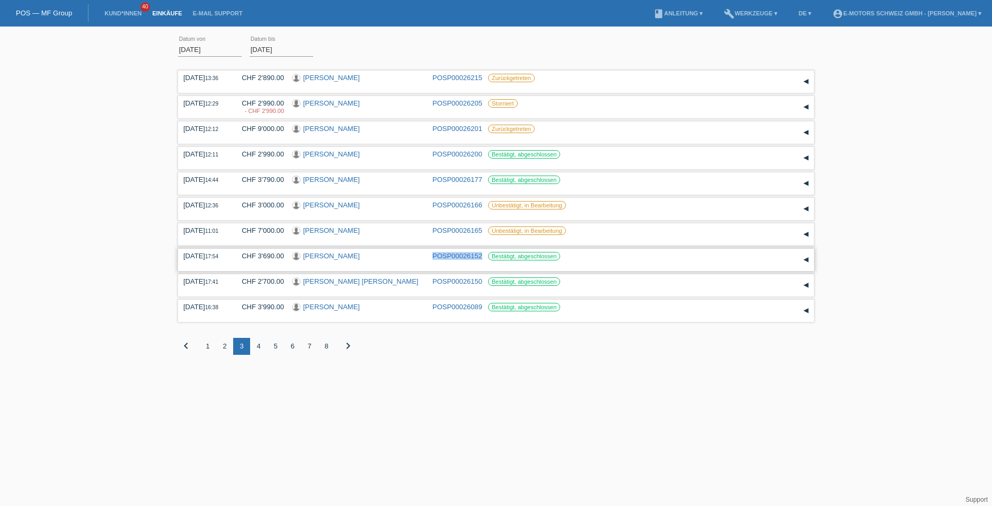
drag, startPoint x: 429, startPoint y: 253, endPoint x: 482, endPoint y: 253, distance: 53.0
click at [482, 253] on div "[DATE] 17:54 CHF 3'690.00 [PERSON_NAME] POSP00026152 Bestätigt, abgeschlossen" at bounding box center [495, 260] width 625 height 16
click at [227, 346] on div "2" at bounding box center [224, 346] width 17 height 17
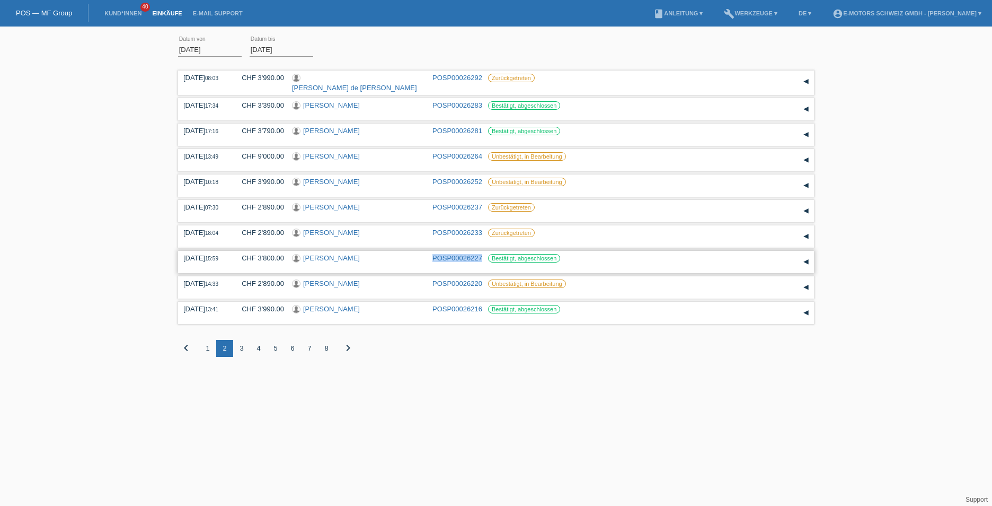
drag, startPoint x: 428, startPoint y: 259, endPoint x: 481, endPoint y: 257, distance: 53.0
click at [481, 257] on div "[DATE] 15:59 CHF 3'800.00 [PERSON_NAME] POSP00026227 Bestätigt, abgeschlossen" at bounding box center [495, 262] width 625 height 16
click at [211, 348] on div "1" at bounding box center [207, 348] width 17 height 17
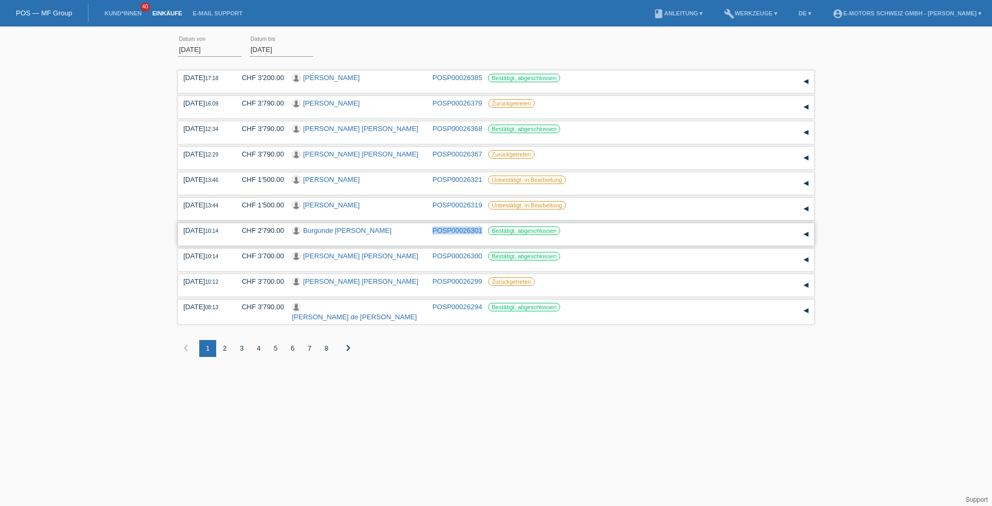
drag, startPoint x: 430, startPoint y: 230, endPoint x: 482, endPoint y: 230, distance: 51.4
click at [482, 230] on div "[DATE] 10:14 CHF 2'790.00 Burgunde [PERSON_NAME] POSP00026301 Bestätigt, abgesc…" at bounding box center [495, 234] width 625 height 16
click at [132, 14] on link "Kund*innen" at bounding box center [123, 13] width 48 height 6
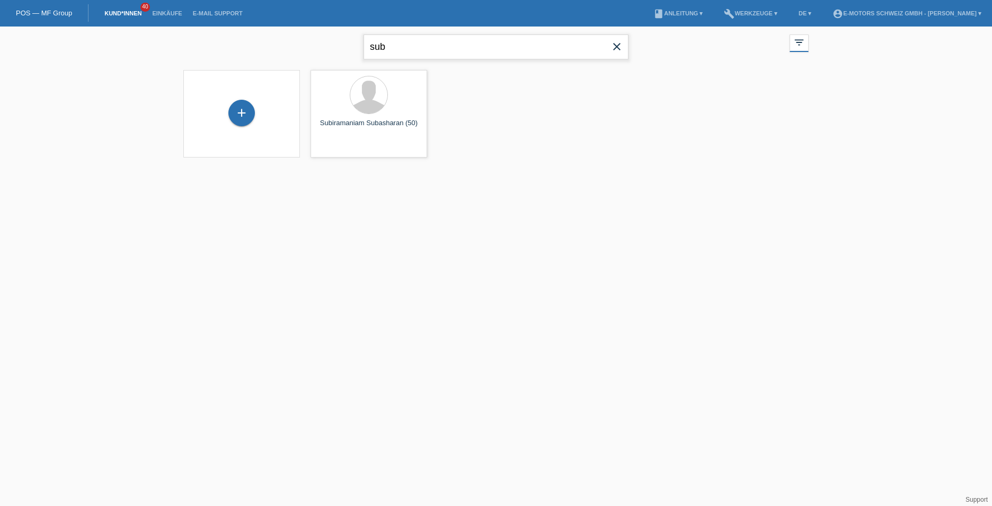
drag, startPoint x: 413, startPoint y: 49, endPoint x: 360, endPoint y: 48, distance: 53.0
click at [360, 48] on div "sub close filter_list view_module Alle Kund*innen anzeigen star Markierte [PERS…" at bounding box center [496, 45] width 636 height 38
type input "nogueira"
click at [367, 127] on div "[PERSON_NAME] (43)" at bounding box center [369, 127] width 100 height 17
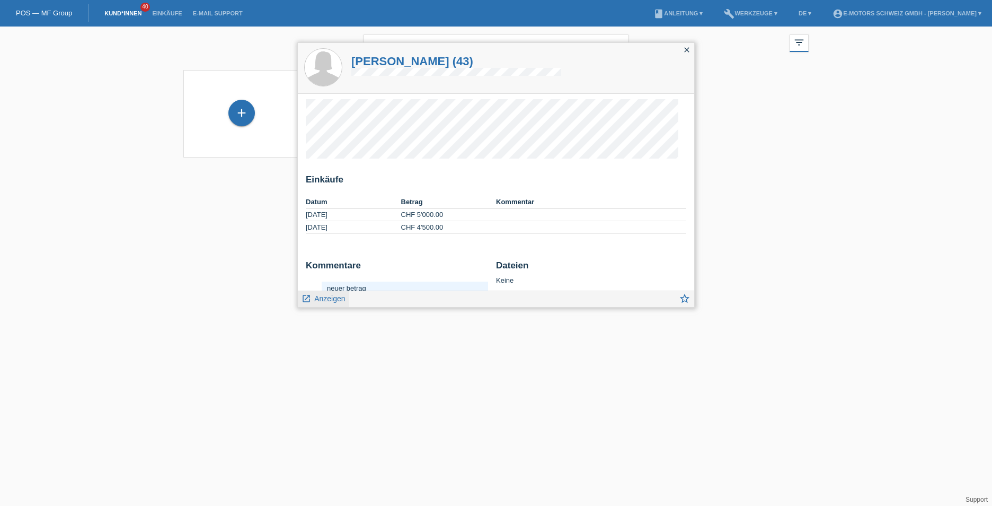
click at [340, 298] on span "Anzeigen" at bounding box center [329, 298] width 31 height 8
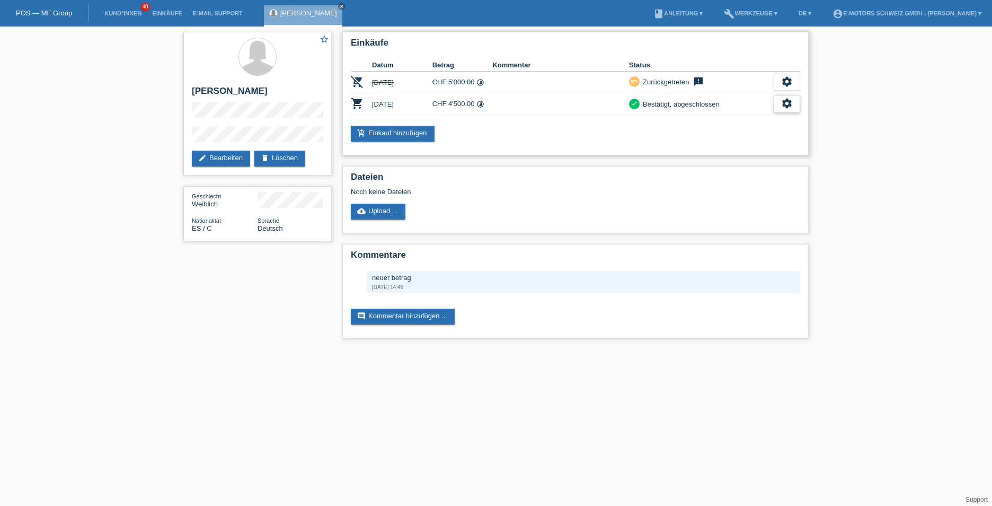
click at [783, 98] on icon "settings" at bounding box center [787, 104] width 12 height 12
click at [740, 118] on span "Anzeigen" at bounding box center [727, 120] width 32 height 13
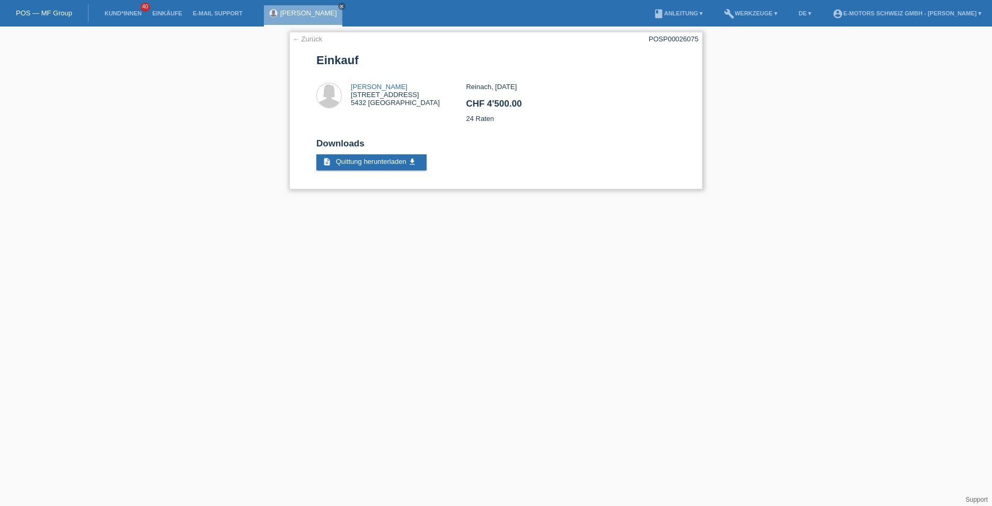
drag, startPoint x: 647, startPoint y: 42, endPoint x: 650, endPoint y: 36, distance: 6.9
click at [650, 36] on div "← Zurück POSP00026075 Einkauf [PERSON_NAME][GEOGRAPHIC_DATA][STREET_ADDRESS]" at bounding box center [495, 110] width 413 height 157
copy div "POSP00026075"
